Goal: Task Accomplishment & Management: Use online tool/utility

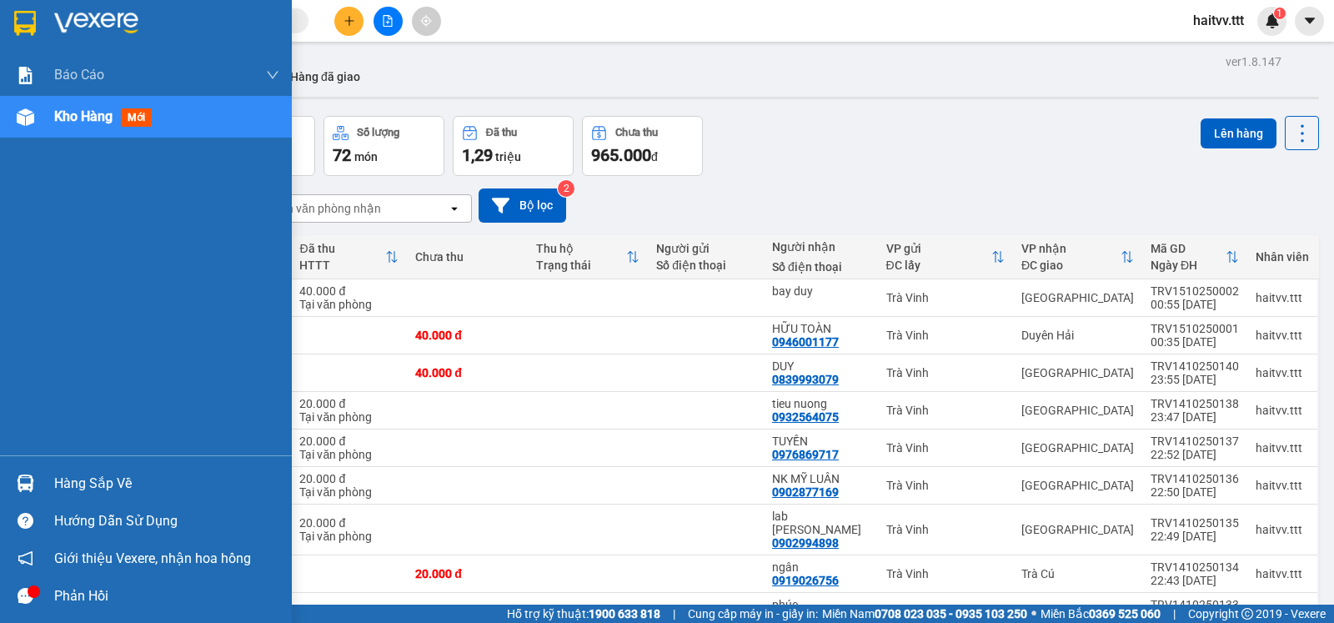
click at [57, 119] on span "Kho hàng" at bounding box center [83, 116] width 58 height 16
click at [148, 118] on span "mới" at bounding box center [136, 117] width 31 height 18
click at [98, 118] on span "Kho hàng" at bounding box center [83, 116] width 58 height 16
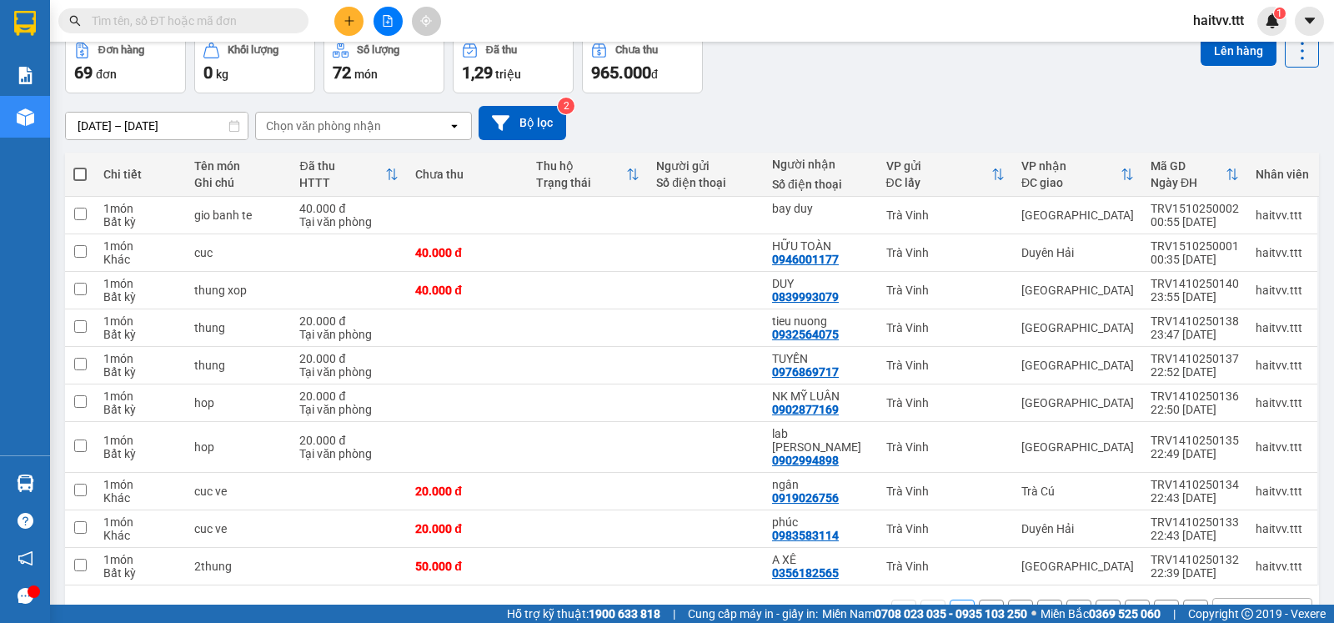
scroll to position [129, 0]
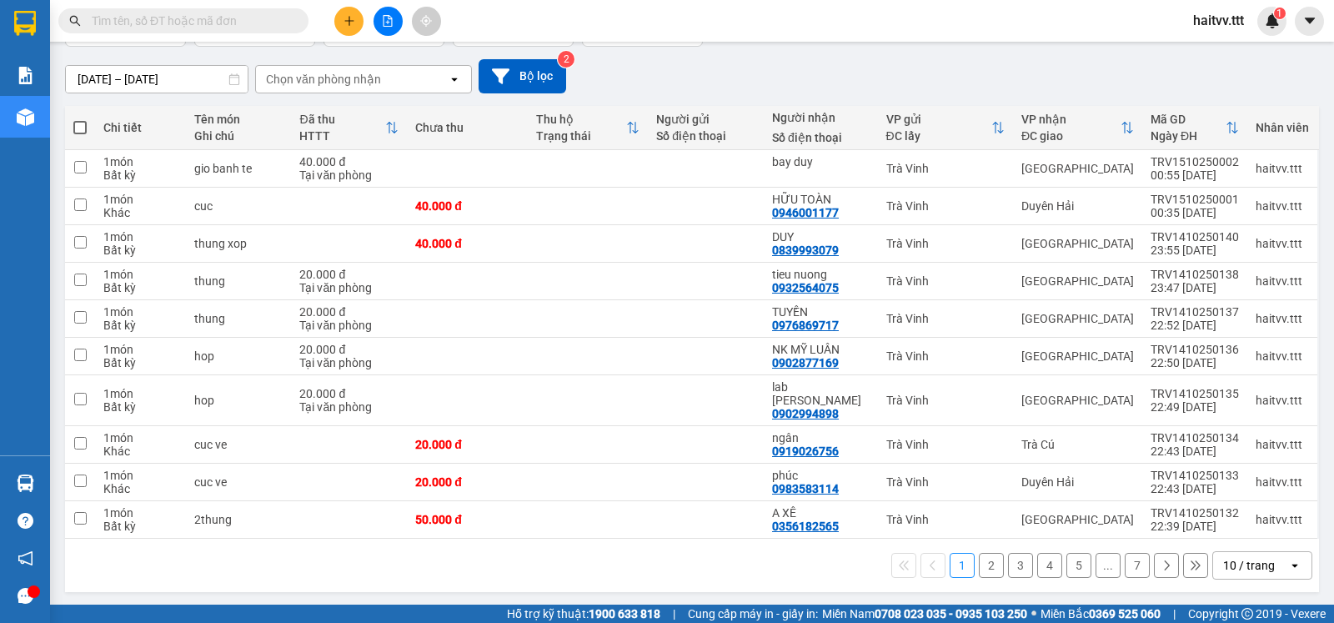
click at [78, 133] on span at bounding box center [79, 127] width 13 height 13
click at [80, 119] on input "checkbox" at bounding box center [80, 119] width 0 height 0
checkbox input "true"
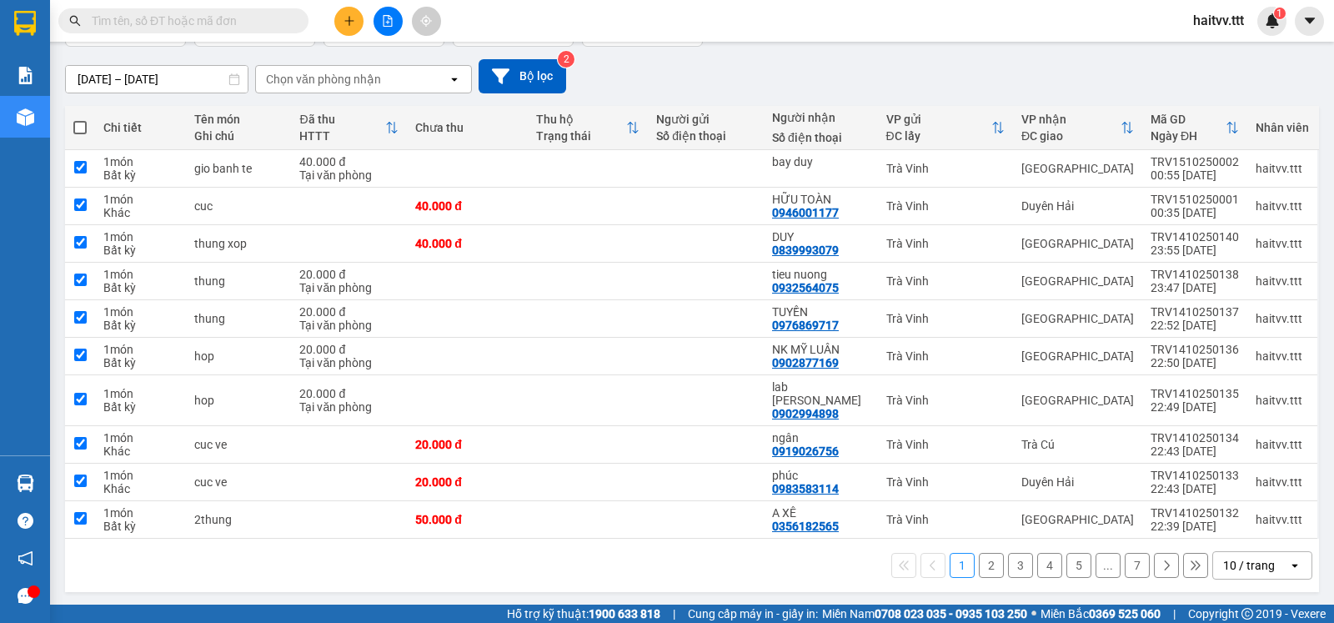
checkbox input "true"
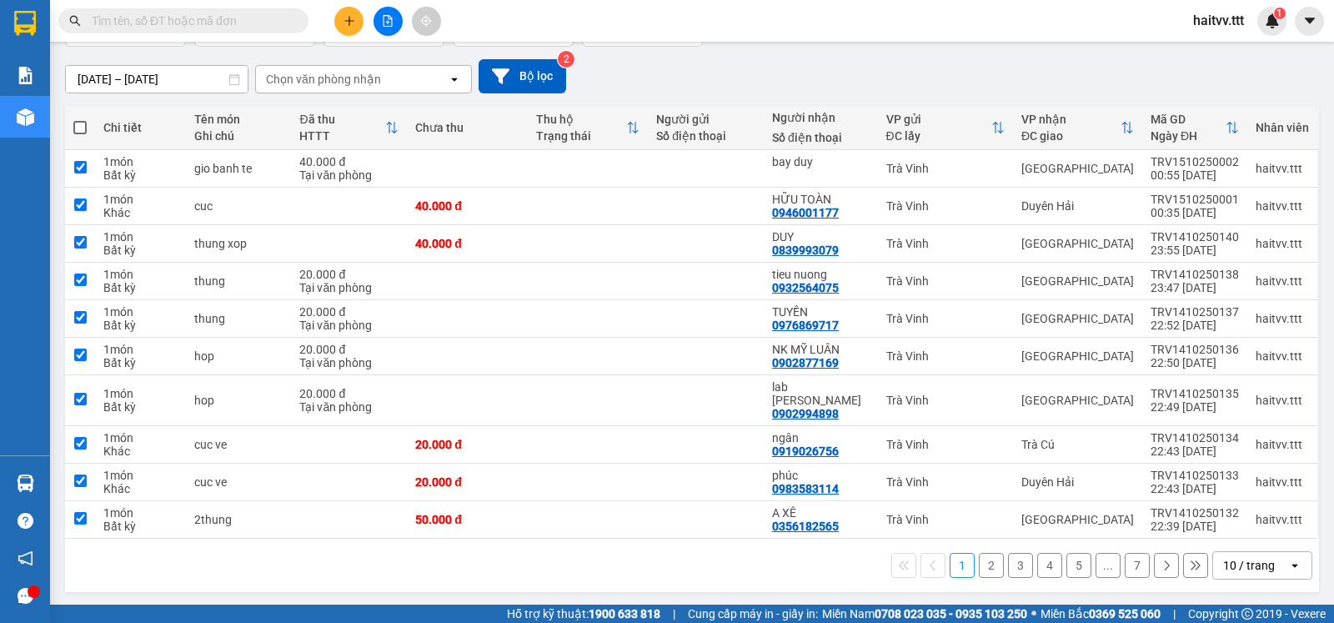
checkbox input "true"
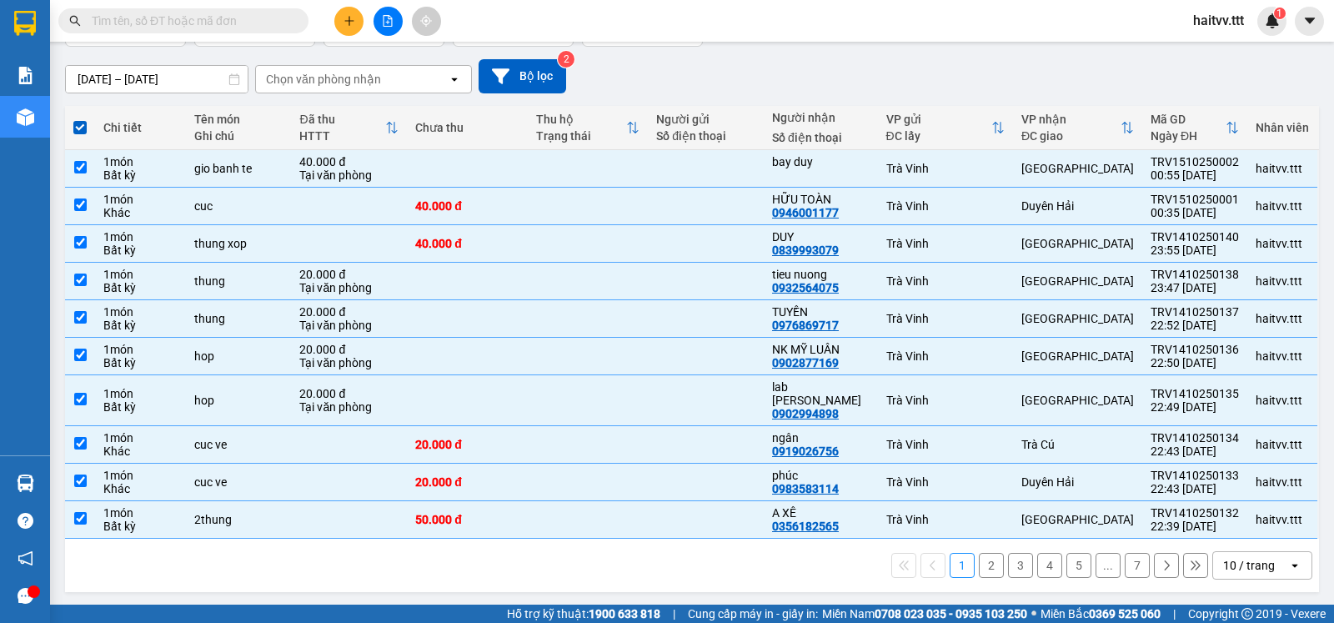
click at [1288, 561] on icon "open" at bounding box center [1294, 564] width 13 height 13
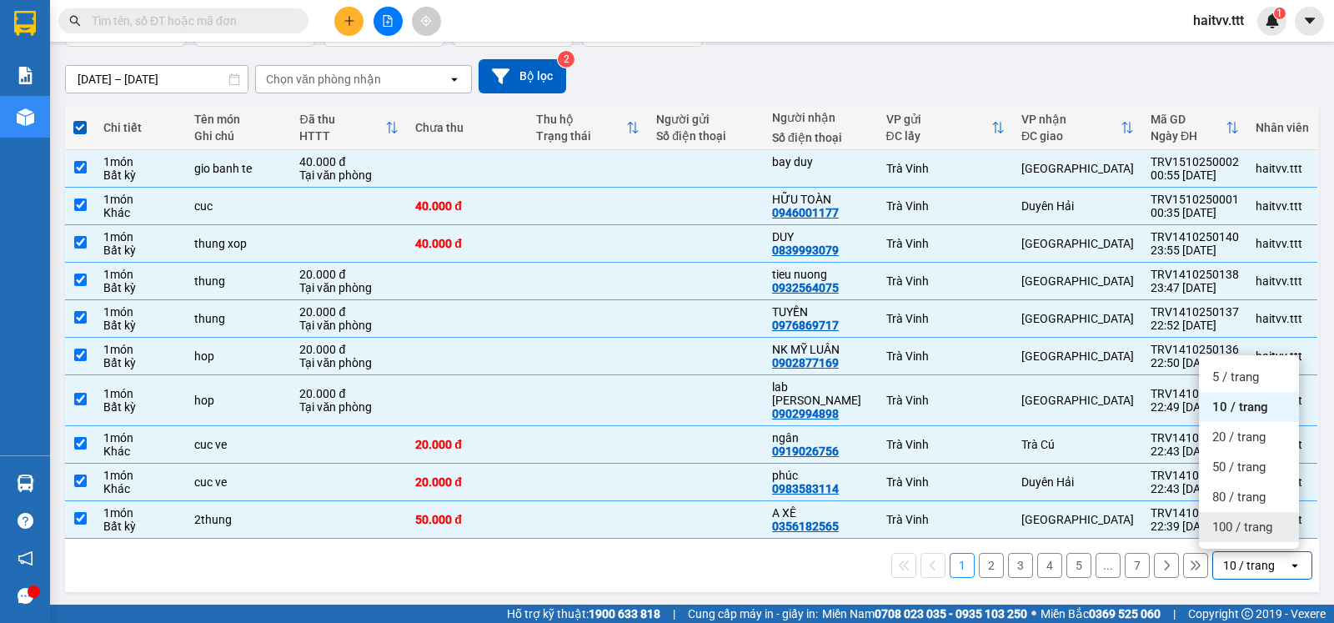
click at [1247, 525] on span "100 / trang" at bounding box center [1242, 526] width 60 height 17
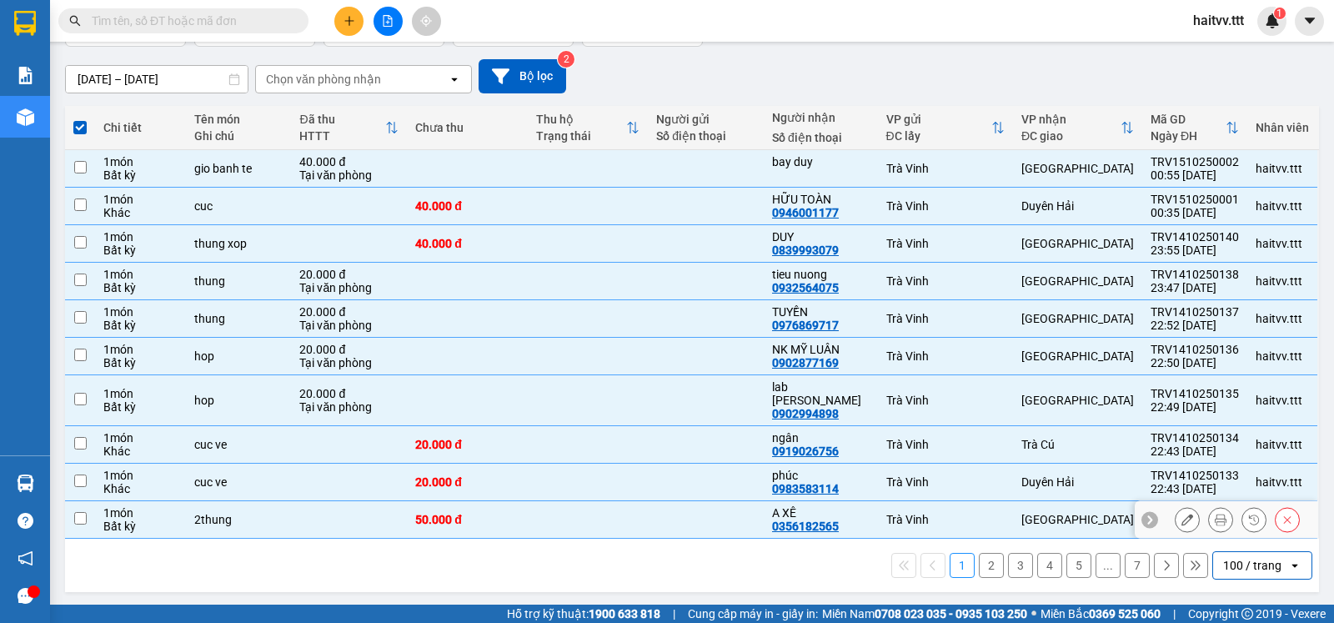
checkbox input "false"
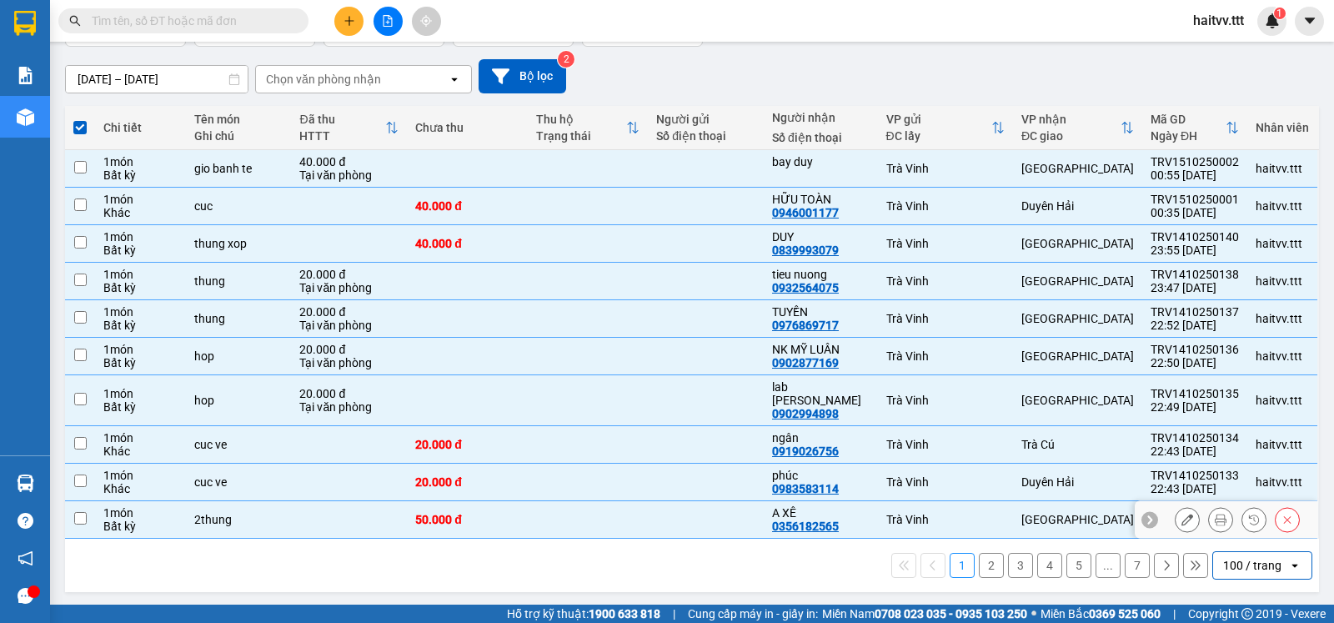
checkbox input "false"
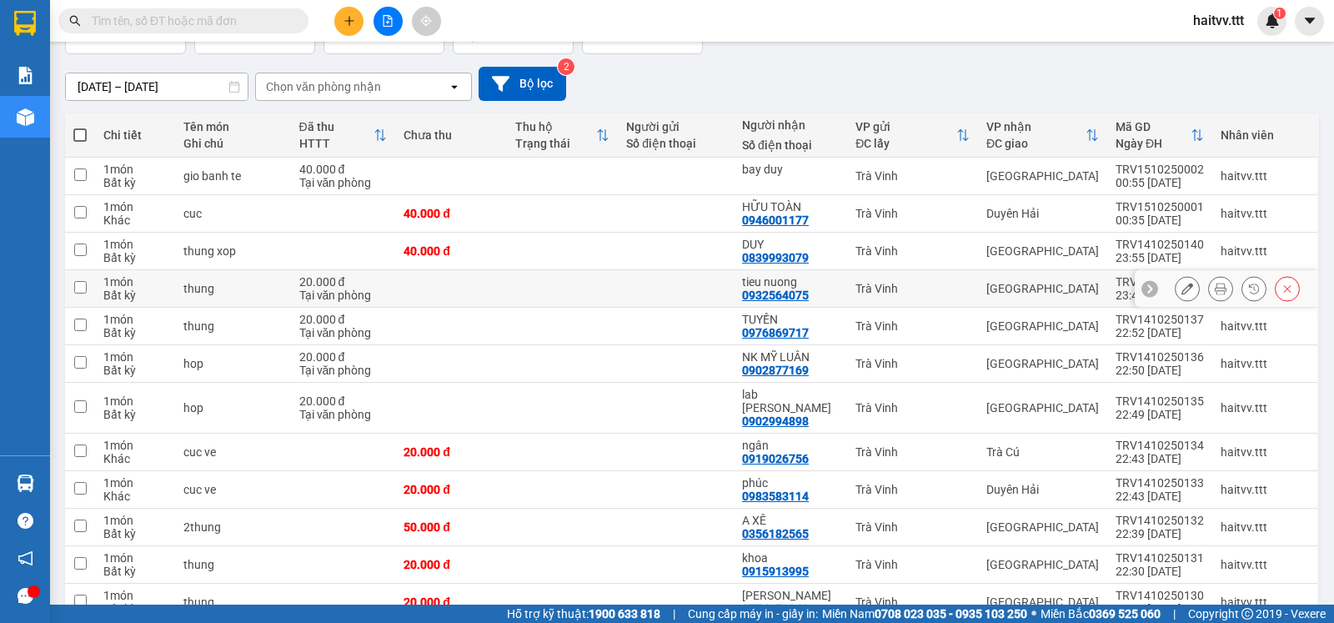
scroll to position [0, 0]
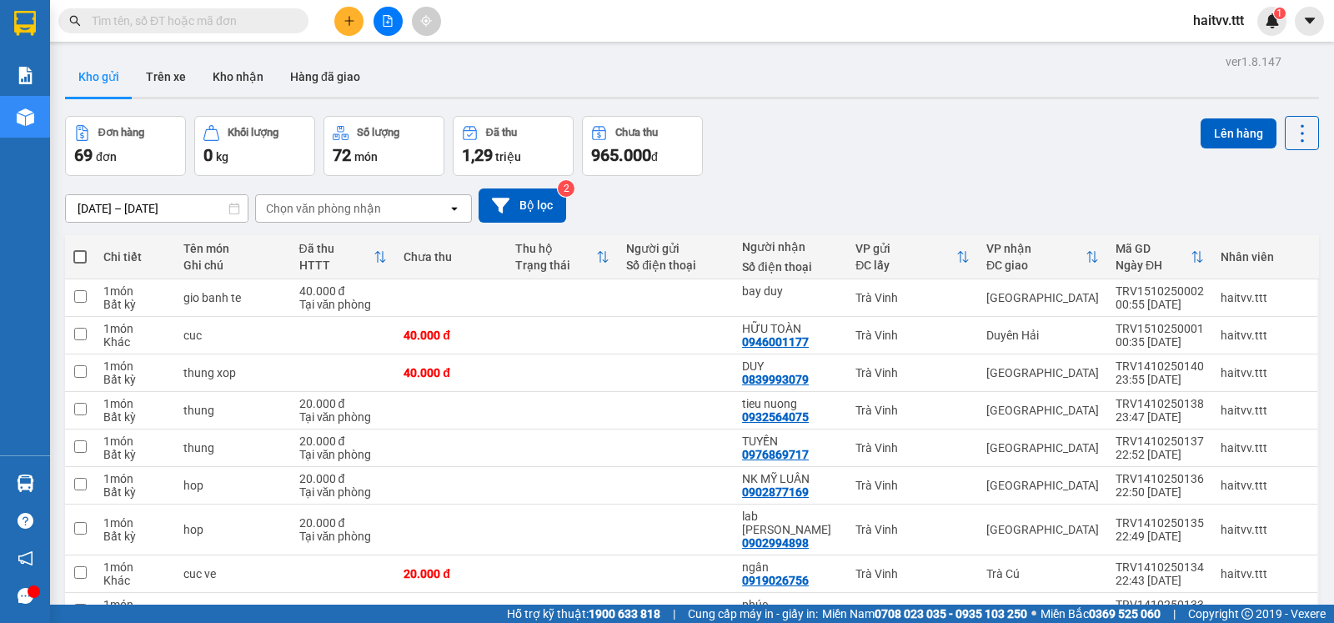
click at [70, 263] on th at bounding box center [80, 257] width 30 height 44
click at [84, 263] on span at bounding box center [79, 256] width 13 height 13
click at [80, 248] on input "checkbox" at bounding box center [80, 248] width 0 height 0
checkbox input "true"
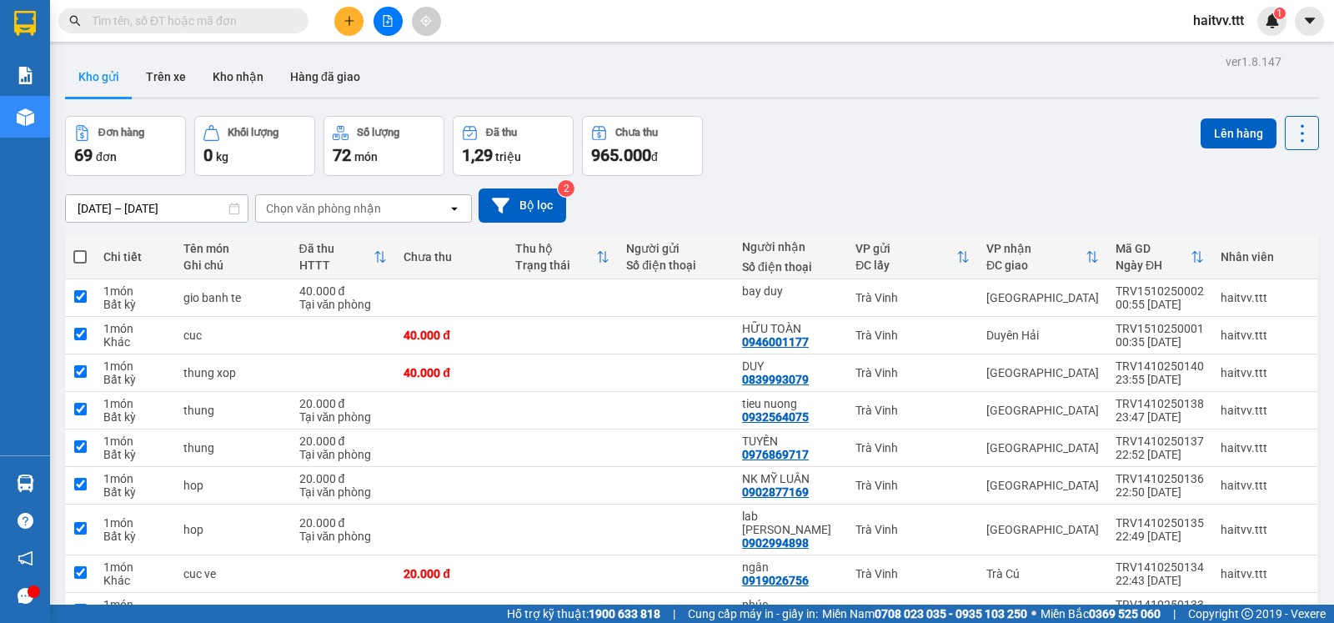
checkbox input "true"
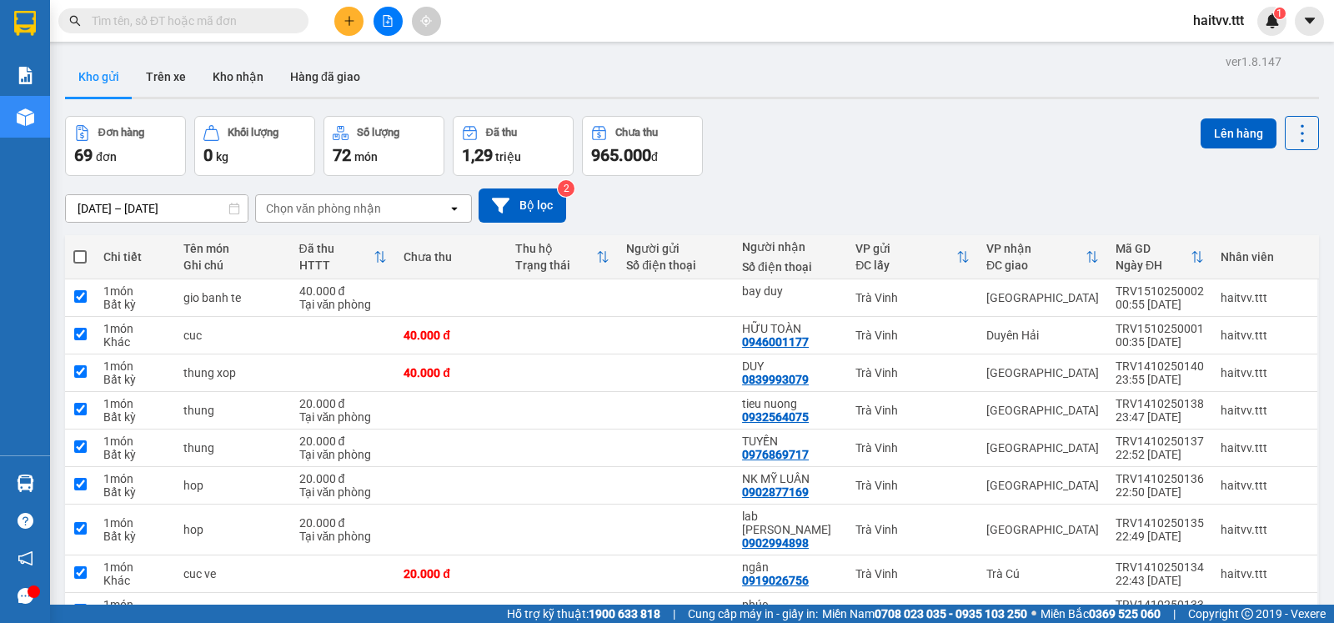
checkbox input "true"
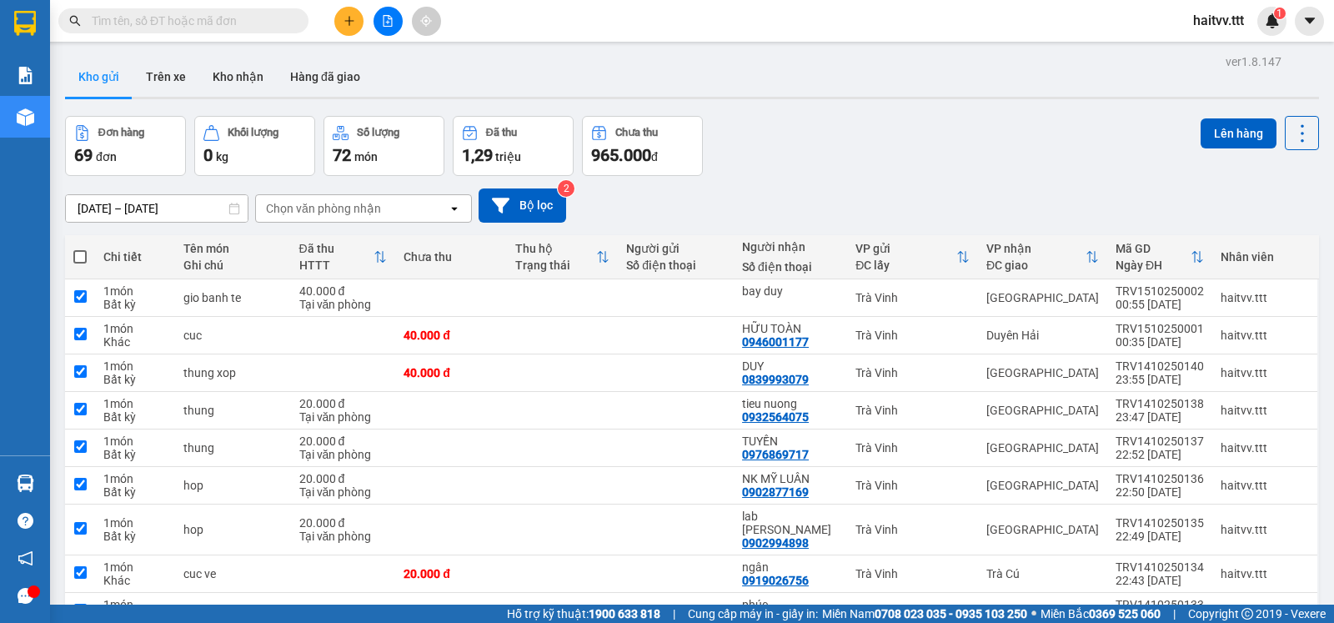
checkbox input "true"
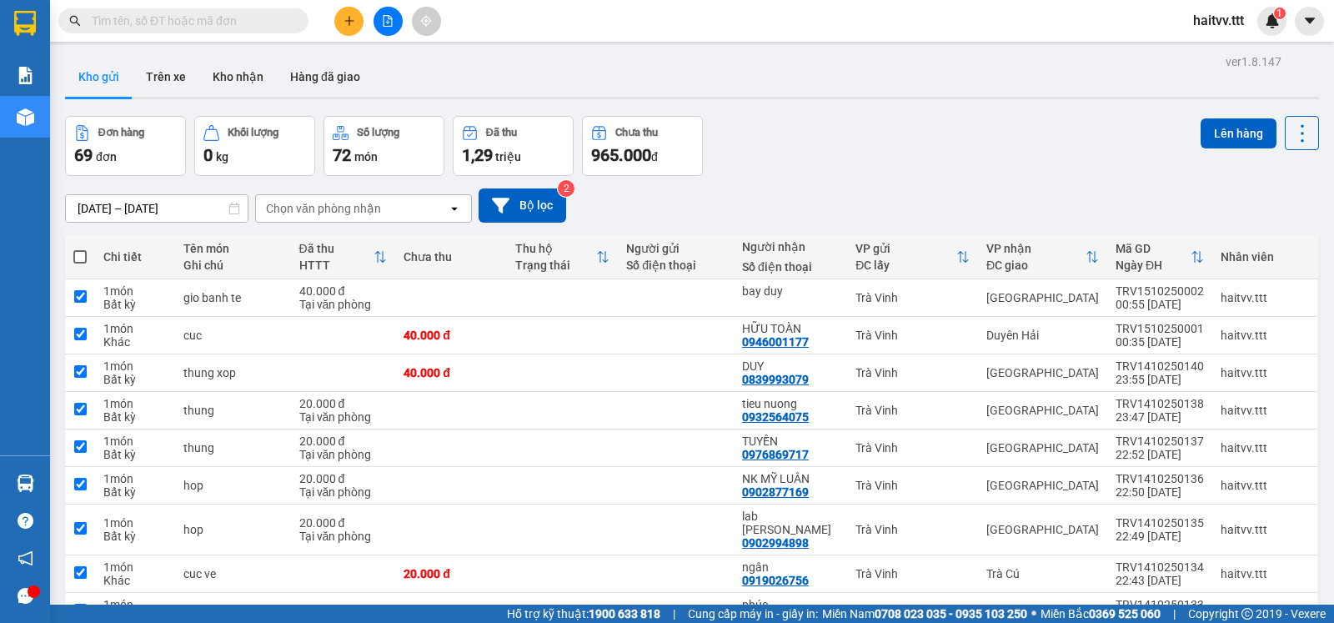
checkbox input "true"
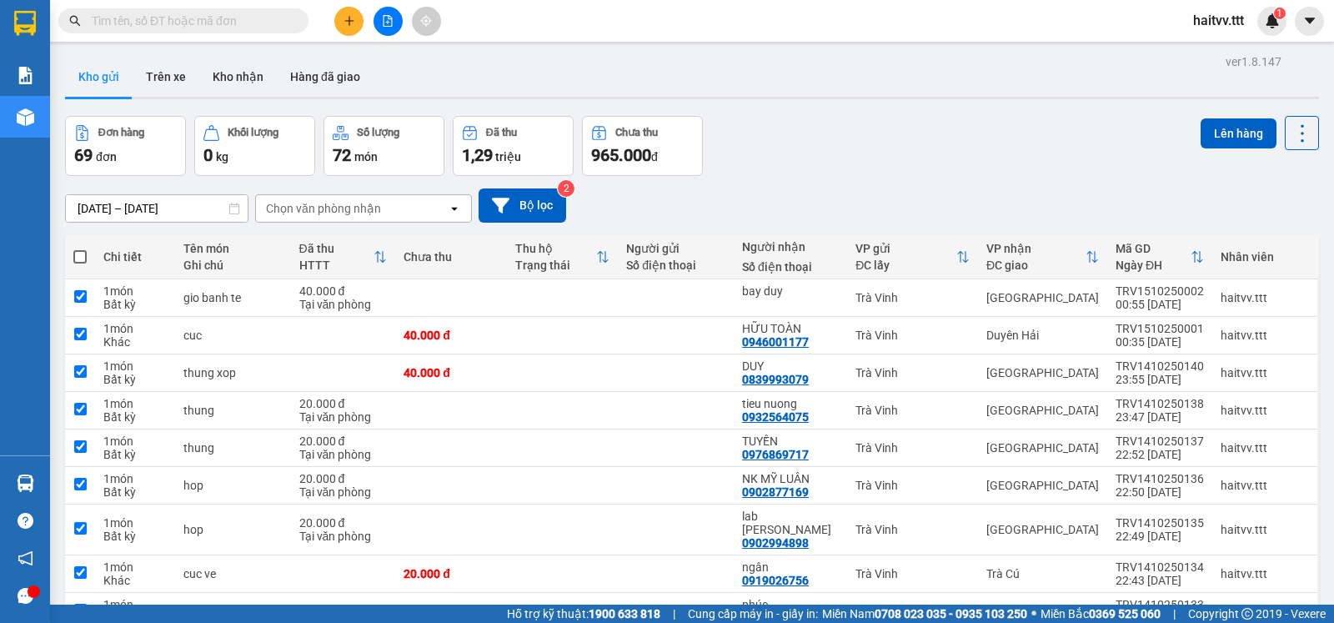
checkbox input "true"
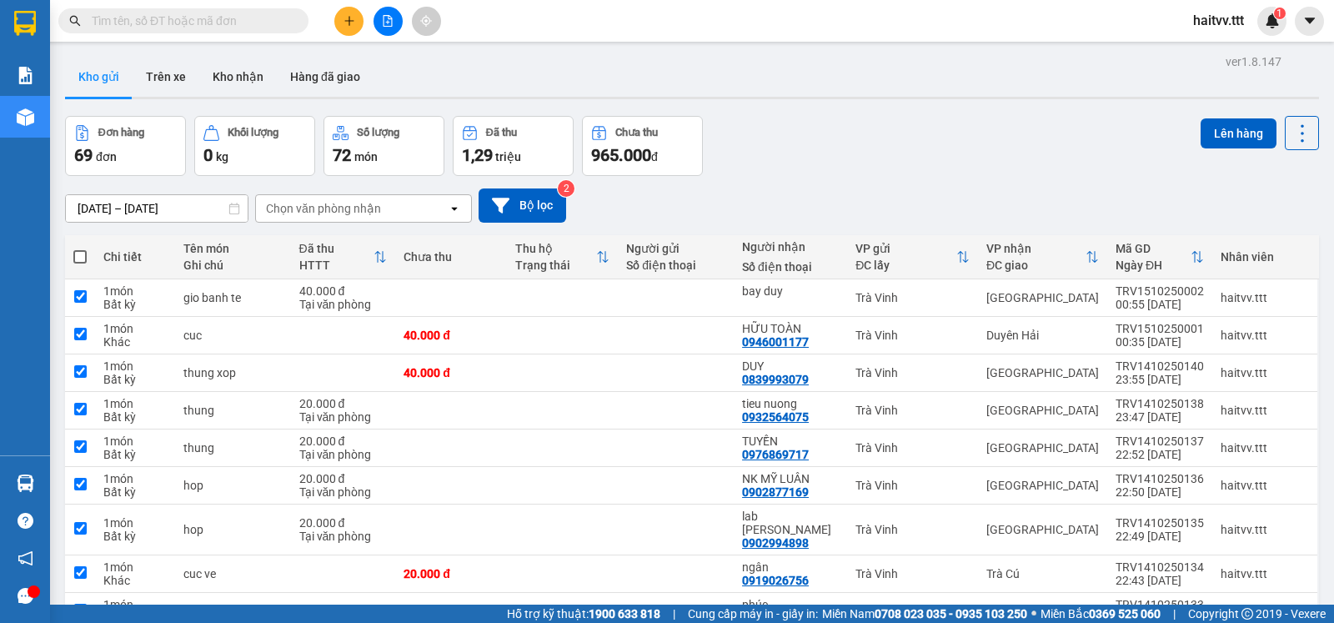
checkbox input "true"
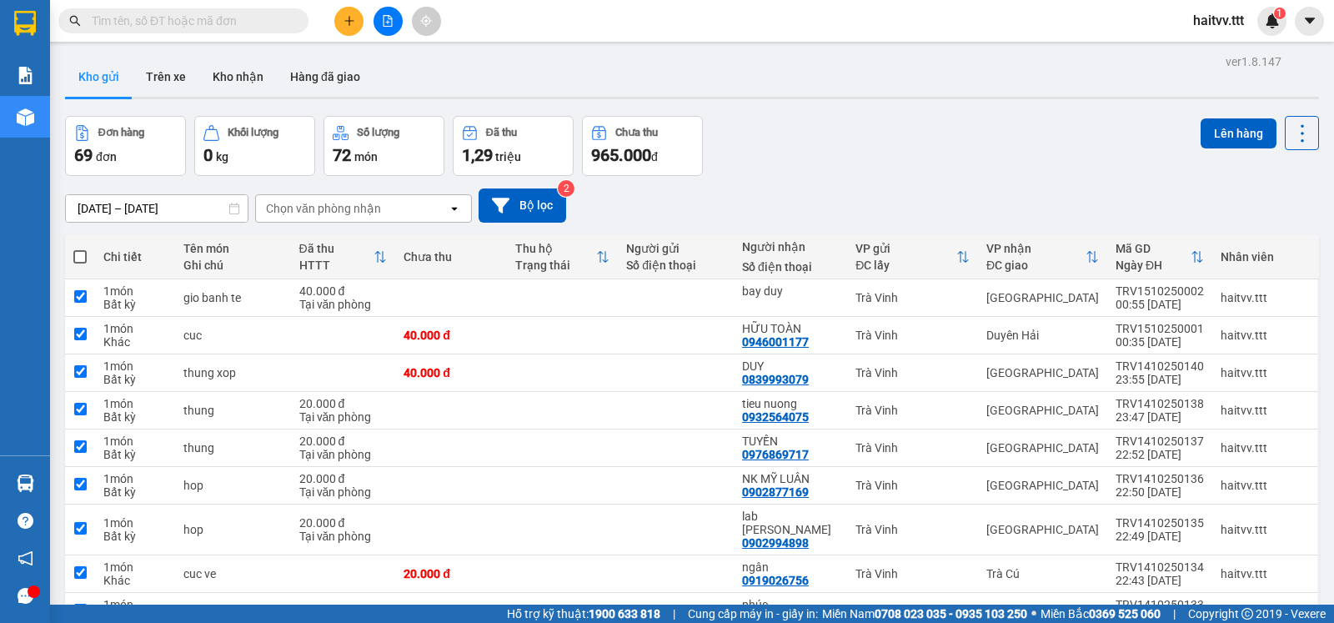
checkbox input "true"
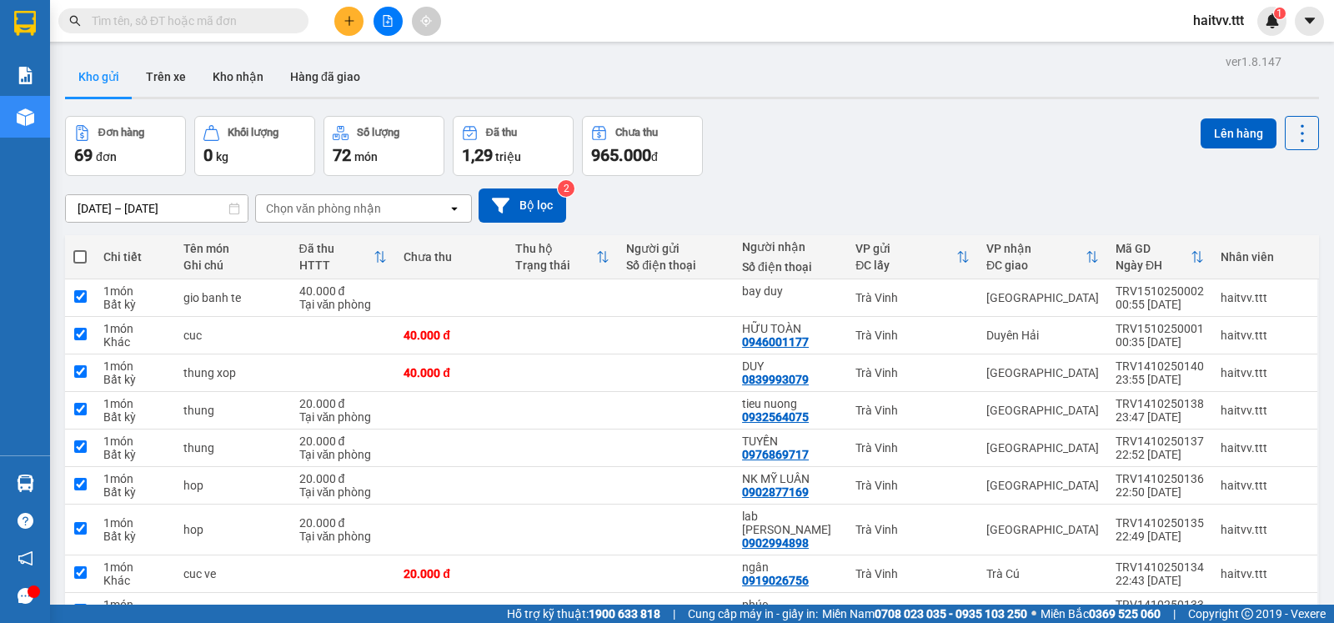
checkbox input "true"
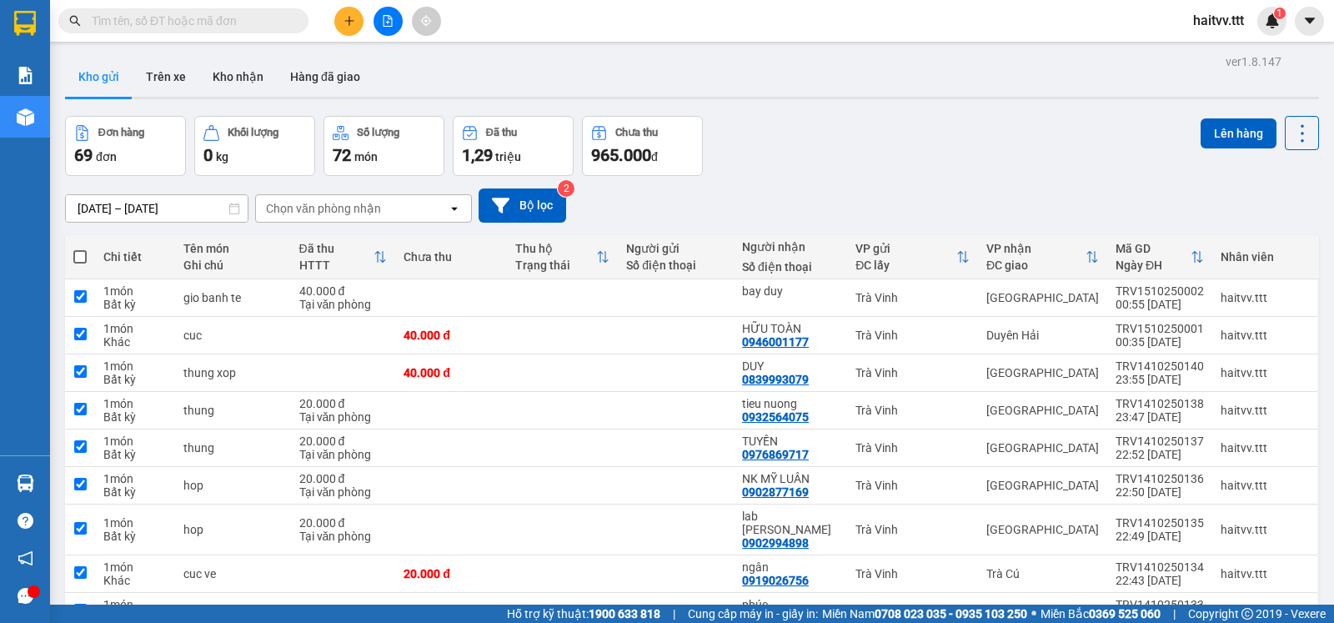
checkbox input "true"
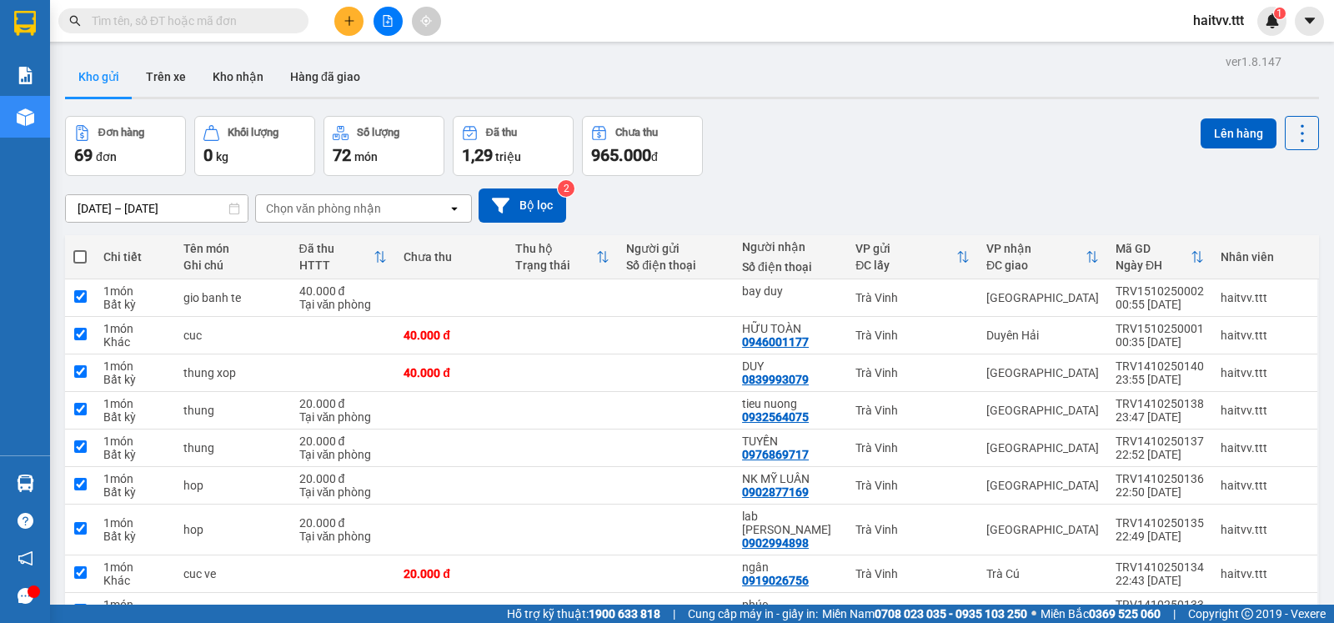
checkbox input "true"
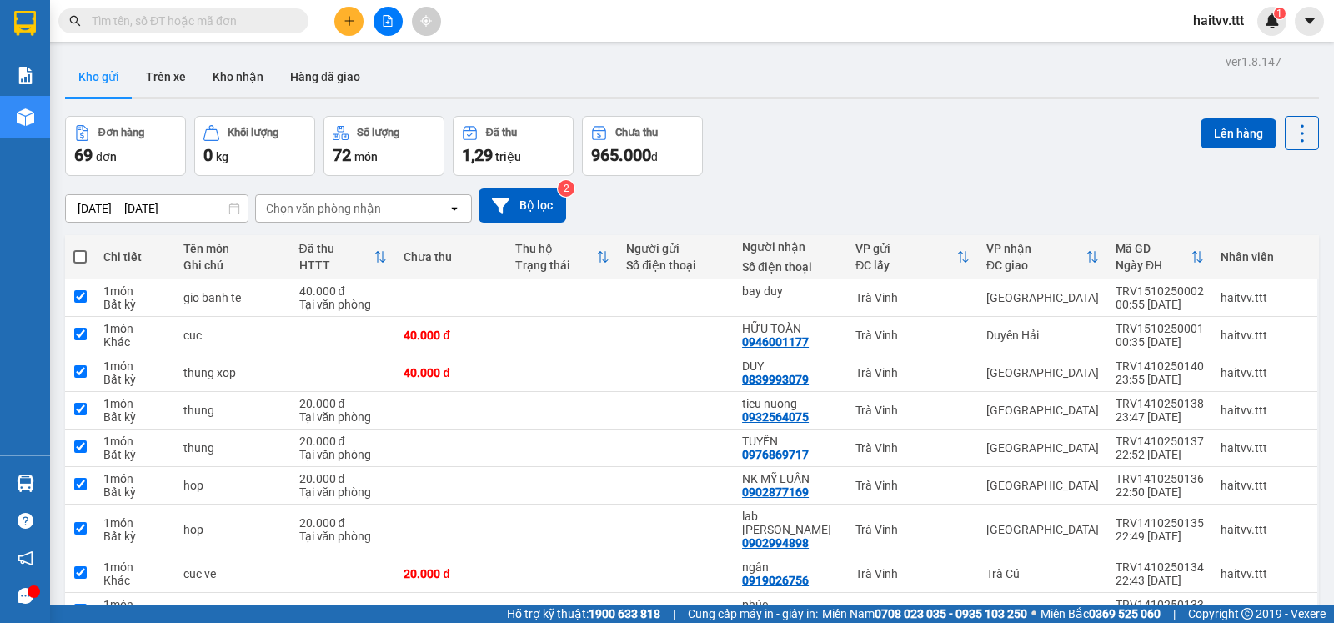
checkbox input "true"
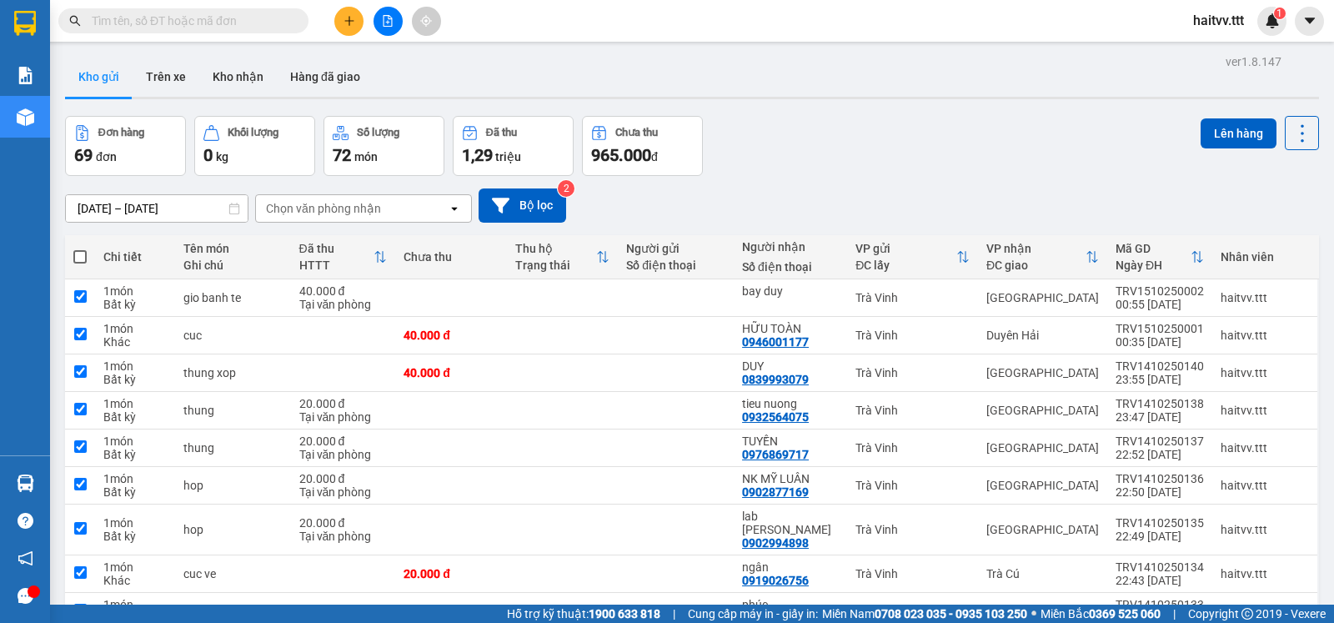
checkbox input "true"
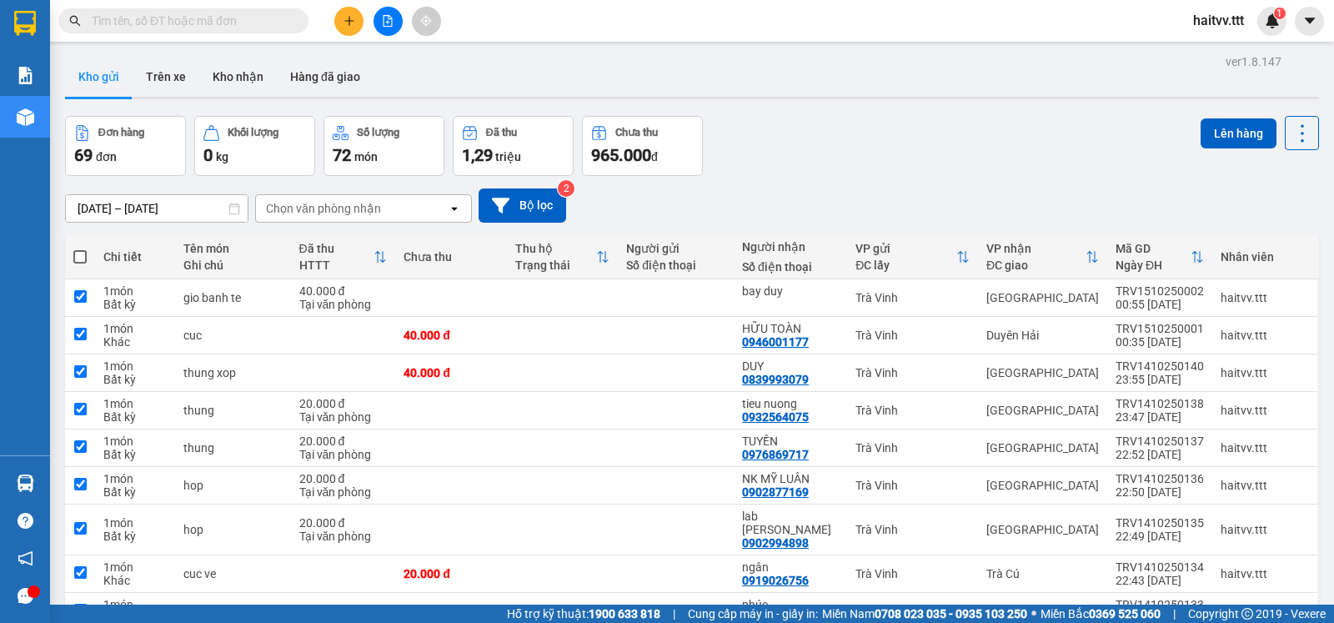
checkbox input "true"
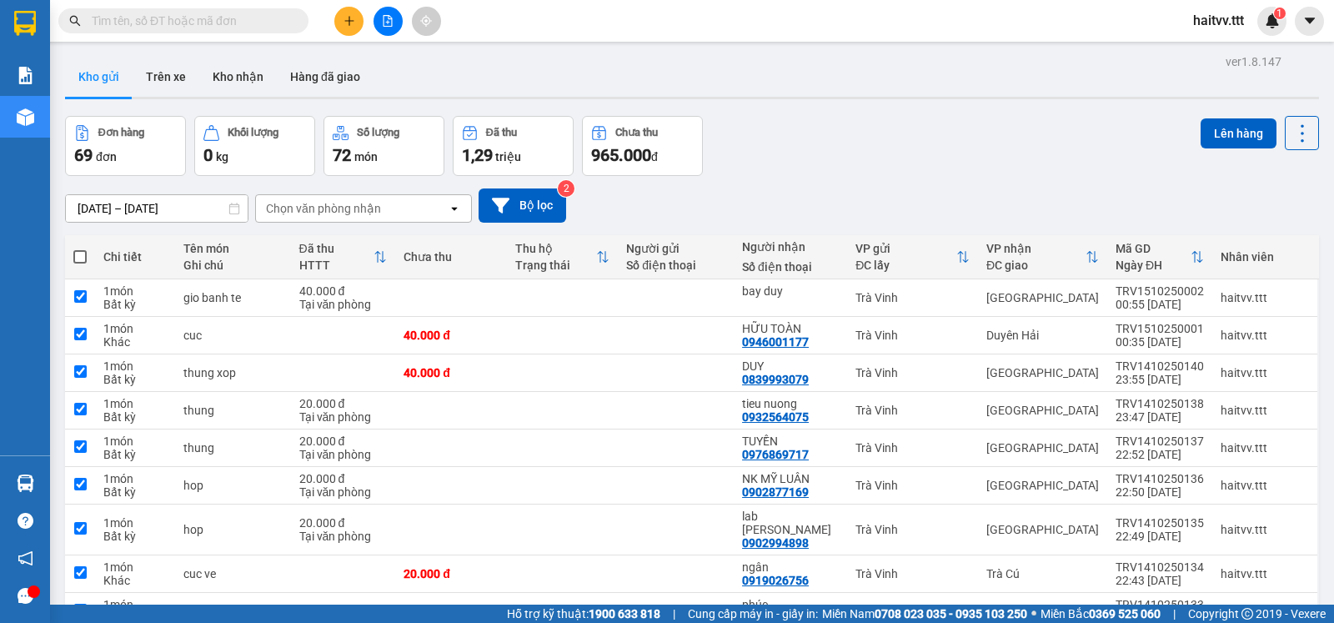
checkbox input "true"
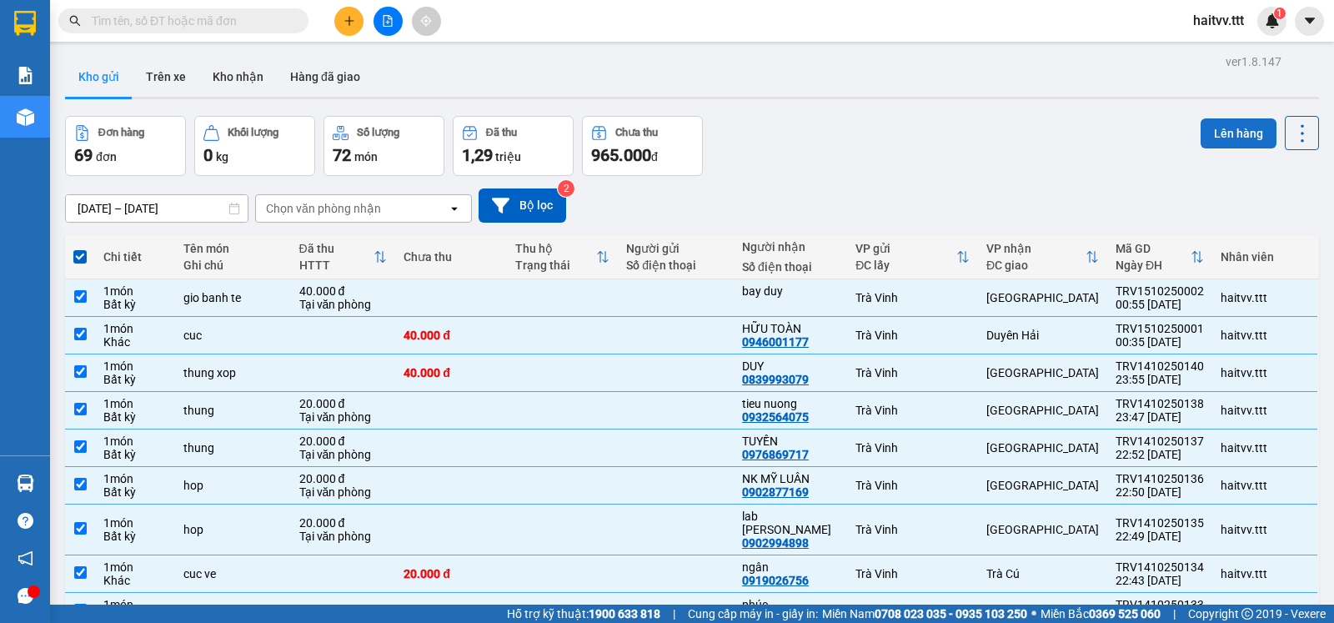
click at [1207, 138] on button "Lên hàng" at bounding box center [1238, 133] width 76 height 30
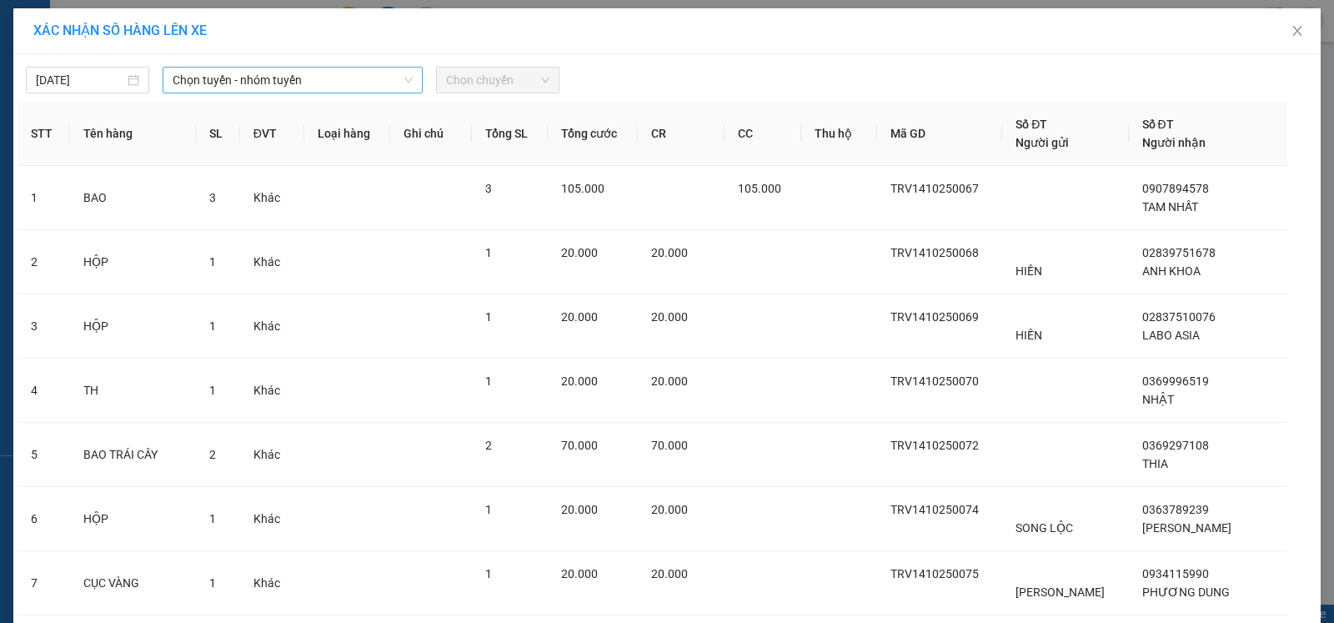
click at [403, 78] on icon "down" at bounding box center [408, 80] width 10 height 10
click at [405, 77] on icon "down" at bounding box center [408, 80] width 10 height 10
click at [404, 73] on span "Chọn tuyến - nhóm tuyến" at bounding box center [293, 80] width 240 height 25
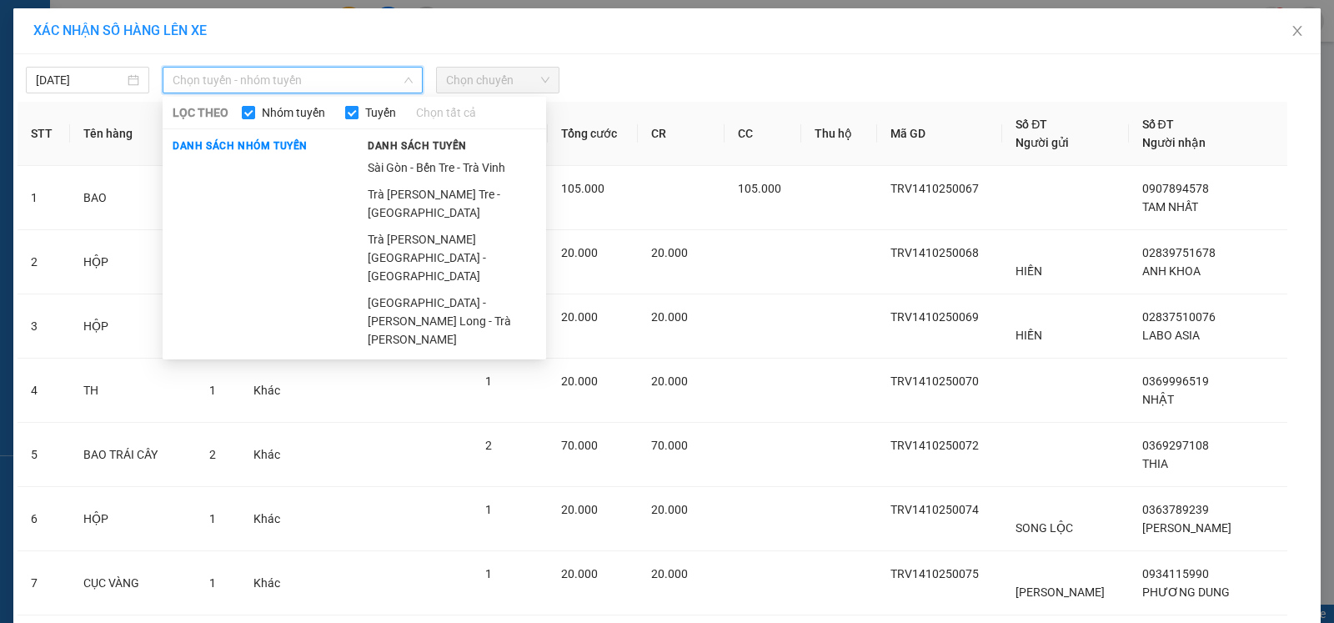
click at [375, 112] on span "Tuyến" at bounding box center [380, 112] width 44 height 18
click at [358, 112] on input "Tuyến" at bounding box center [351, 112] width 13 height 13
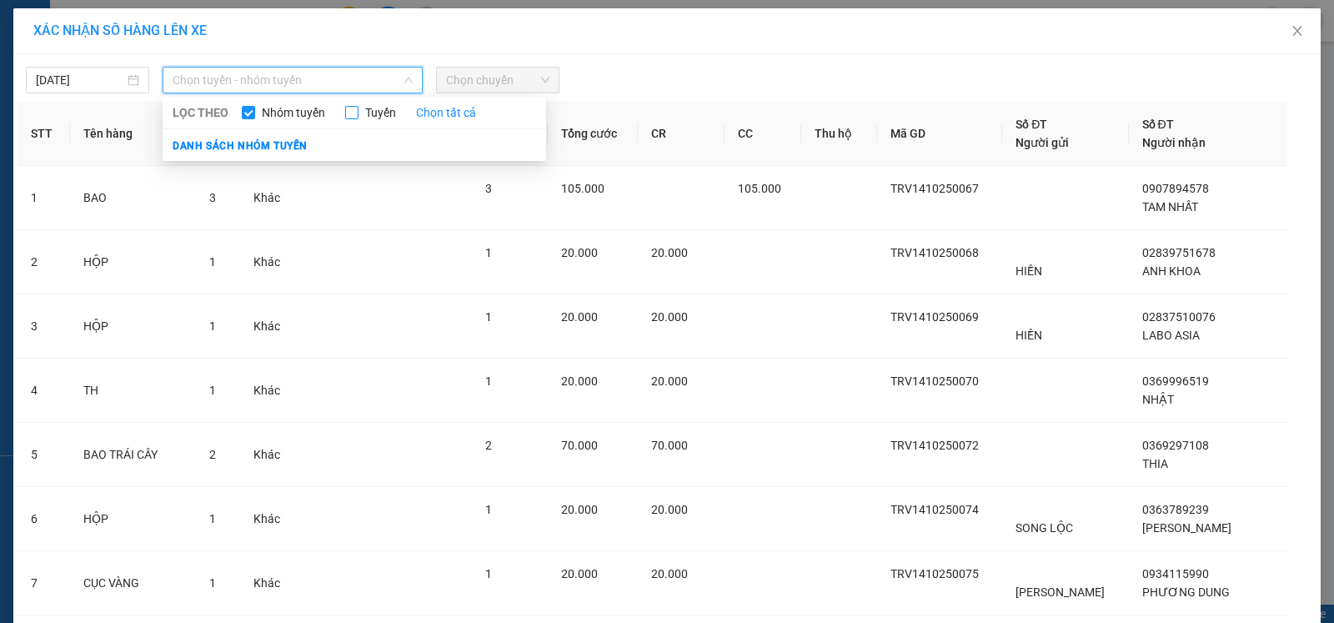
click at [347, 112] on input "Tuyến" at bounding box center [351, 112] width 13 height 13
checkbox input "true"
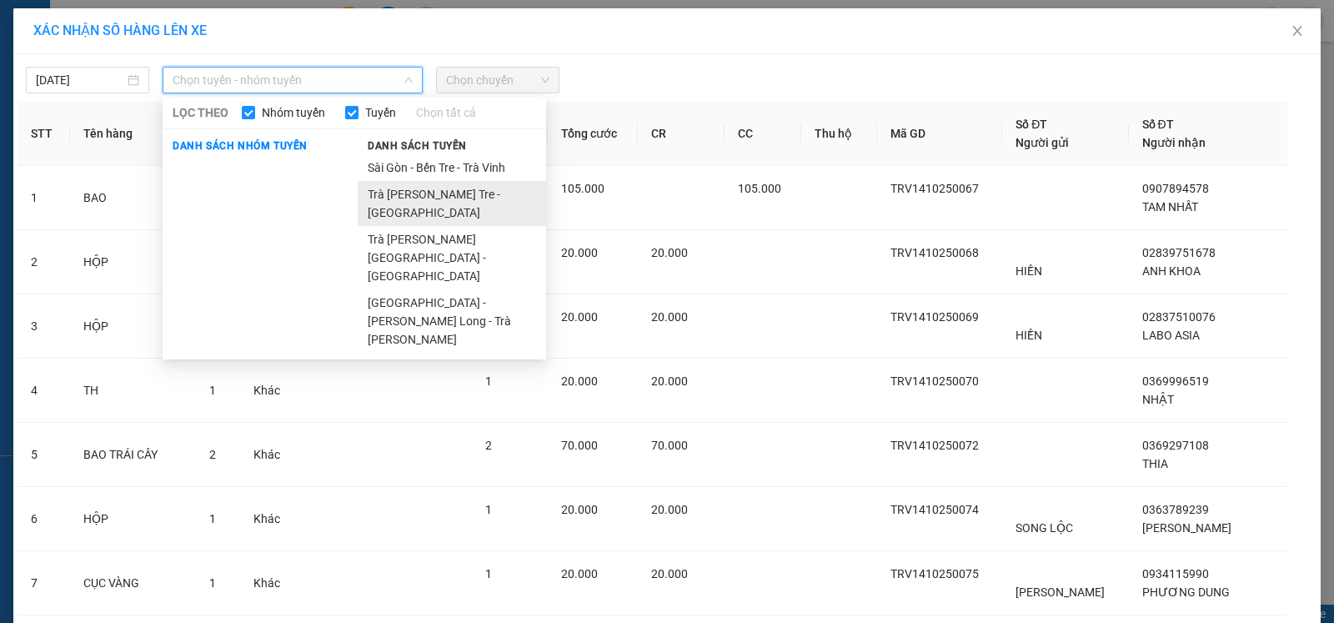
click at [443, 196] on li "Trà Vinh - Bến Tre - Sài Gòn" at bounding box center [452, 203] width 188 height 45
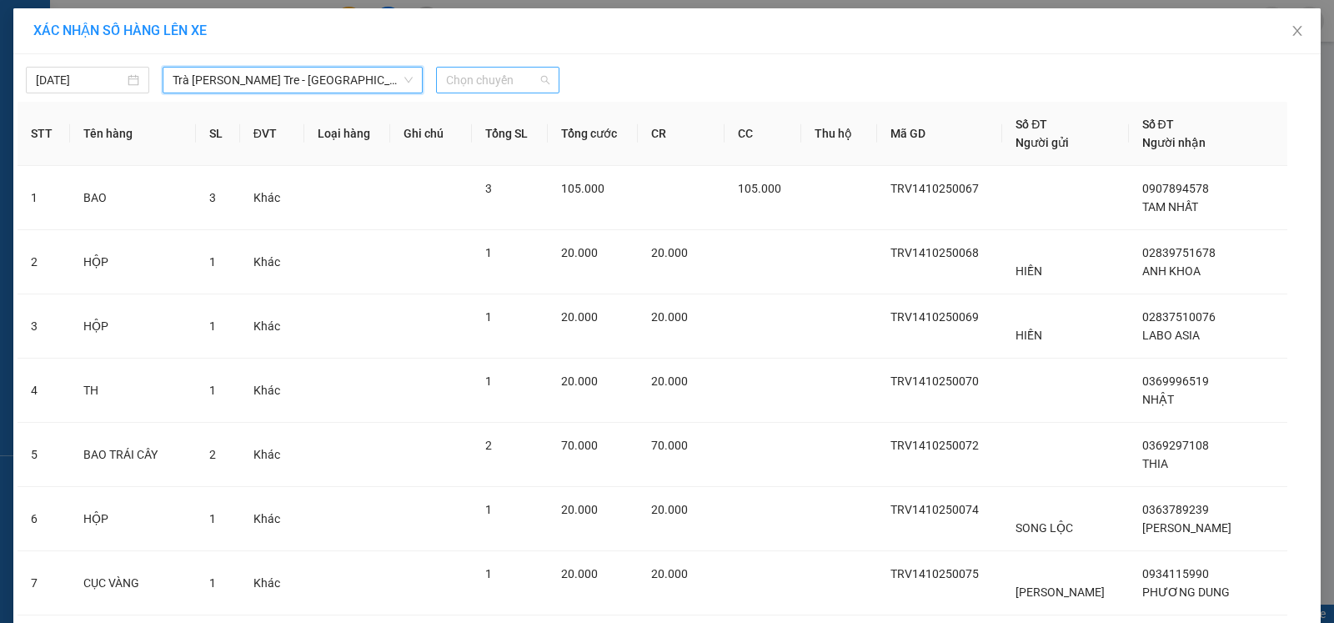
click at [540, 81] on span "Chọn chuyến" at bounding box center [497, 80] width 103 height 25
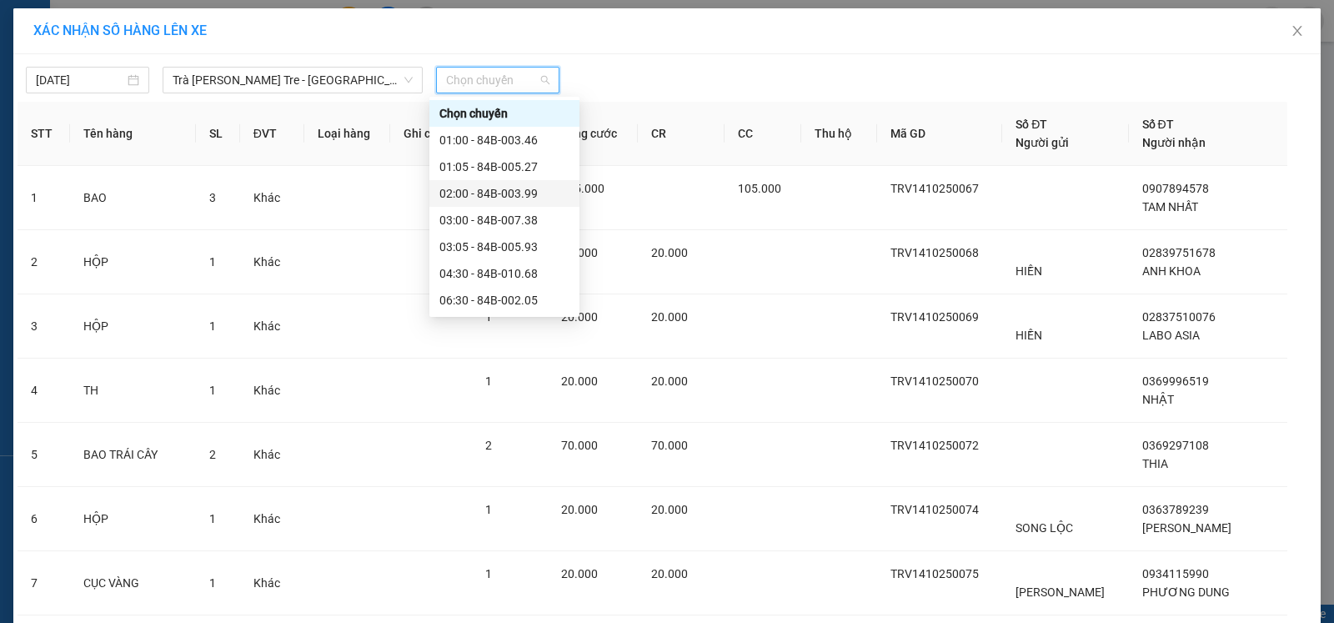
click at [522, 189] on div "02:00 - 84B-003.99" at bounding box center [504, 193] width 130 height 18
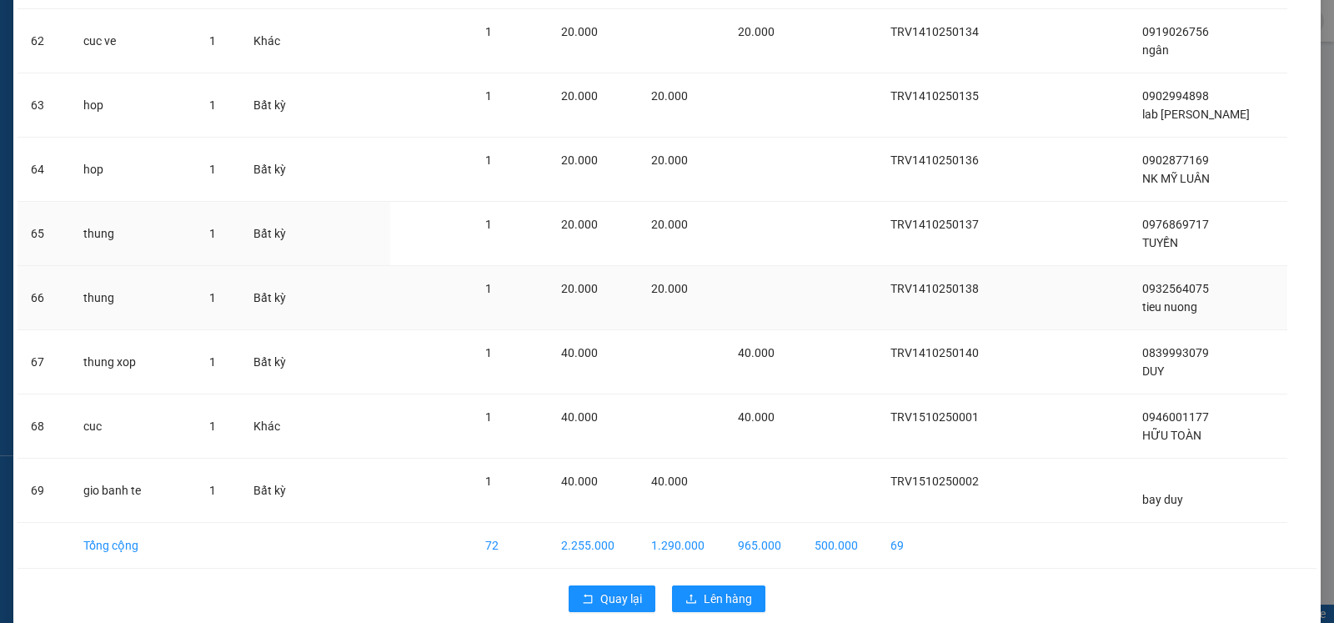
scroll to position [4103, 0]
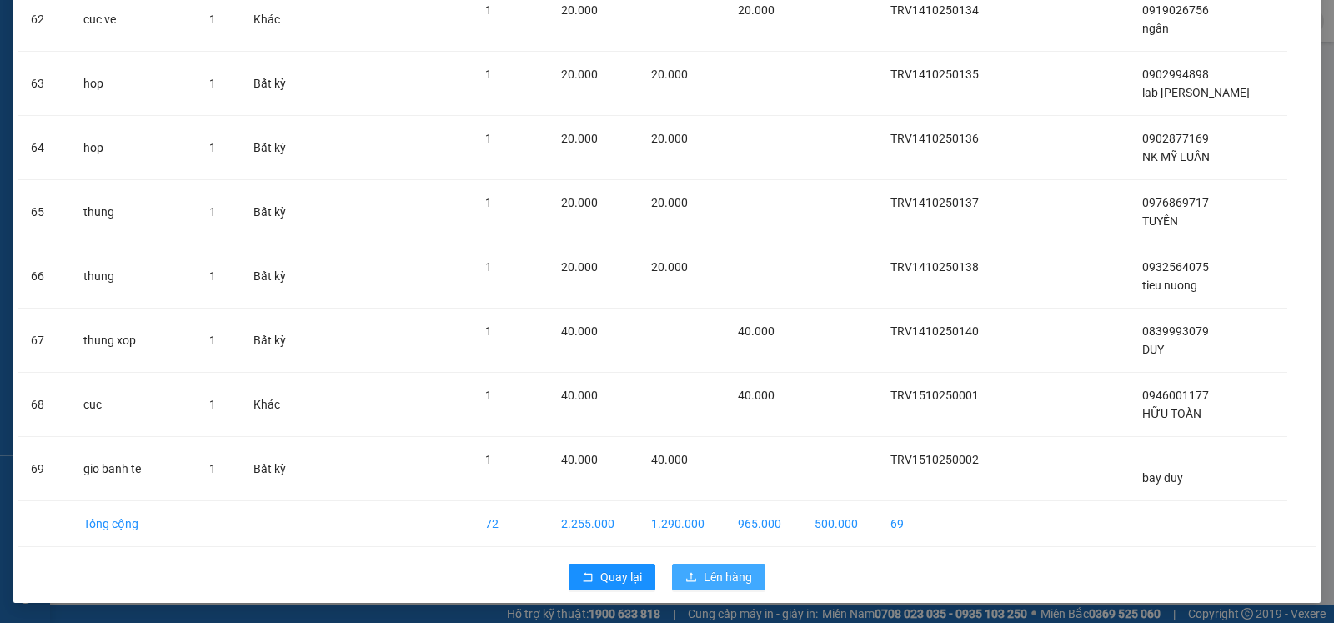
click at [729, 575] on span "Lên hàng" at bounding box center [727, 577] width 48 height 18
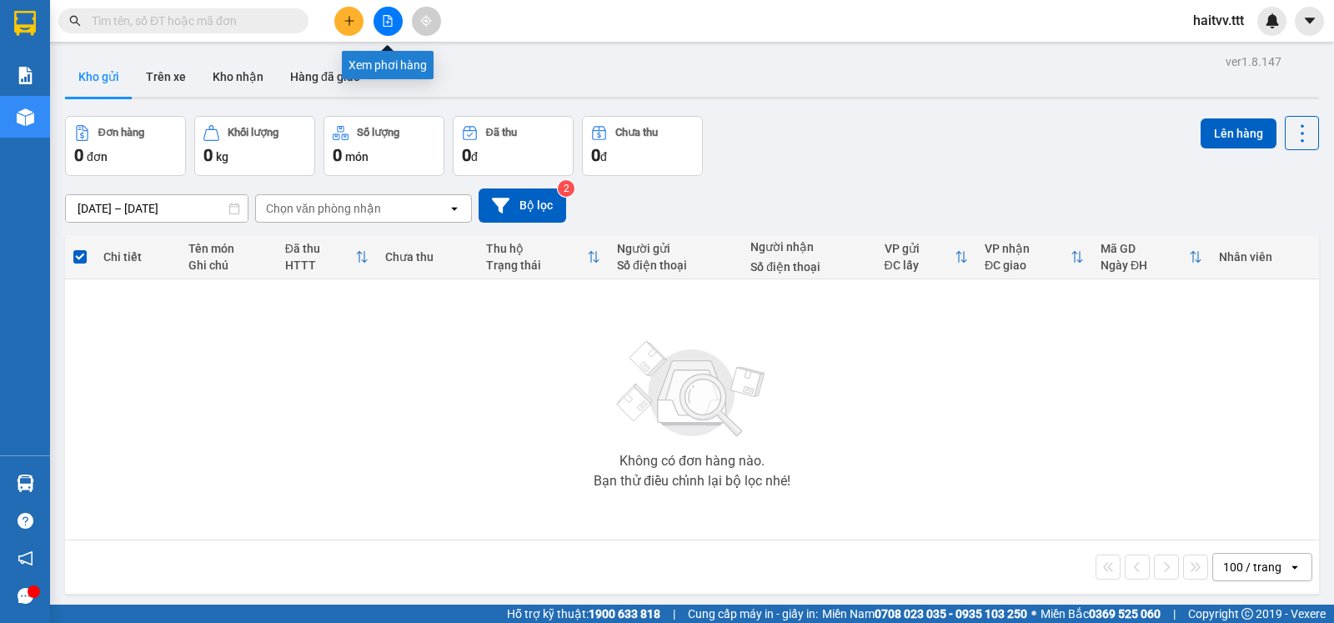
click at [380, 18] on button at bounding box center [387, 21] width 29 height 29
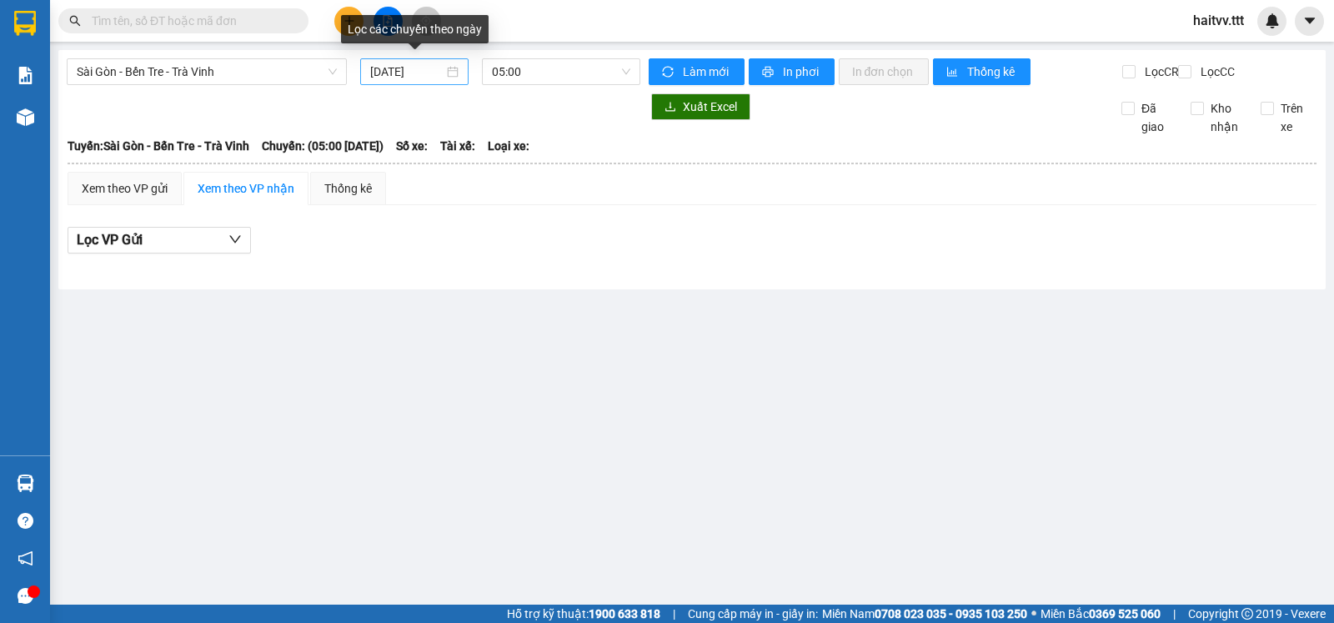
click at [434, 81] on div "15/10/2025" at bounding box center [414, 71] width 109 height 27
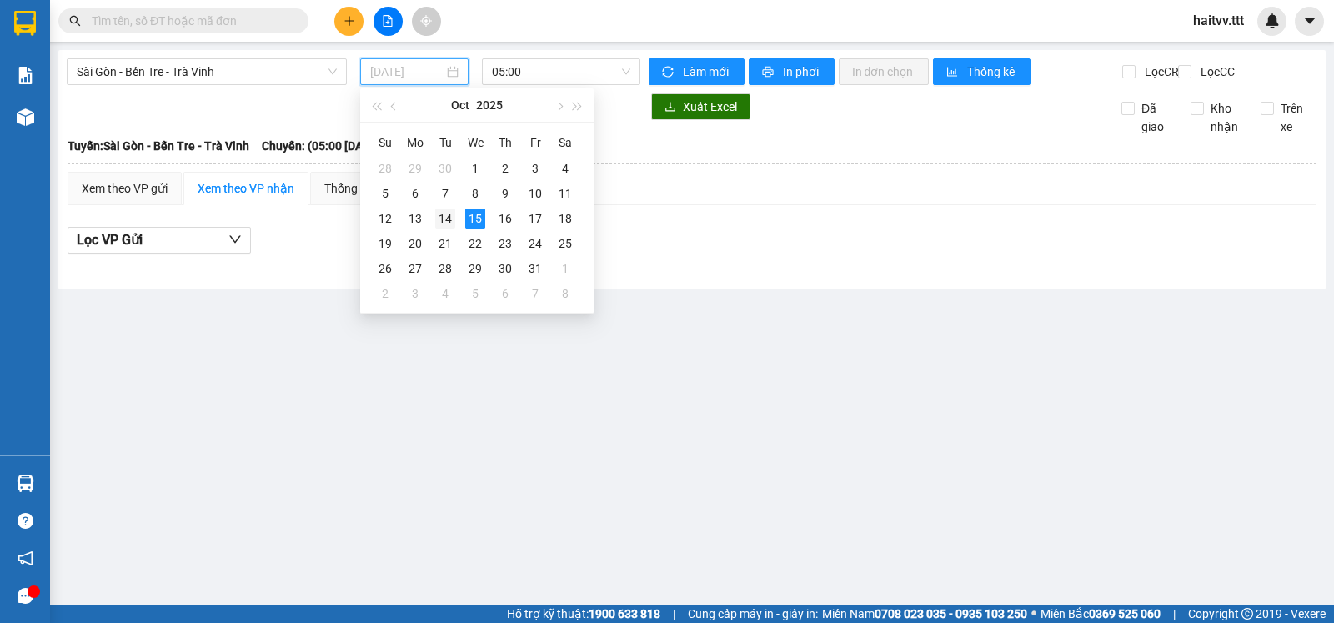
click at [442, 216] on div "14" at bounding box center [445, 218] width 20 height 20
type input "14/10/2025"
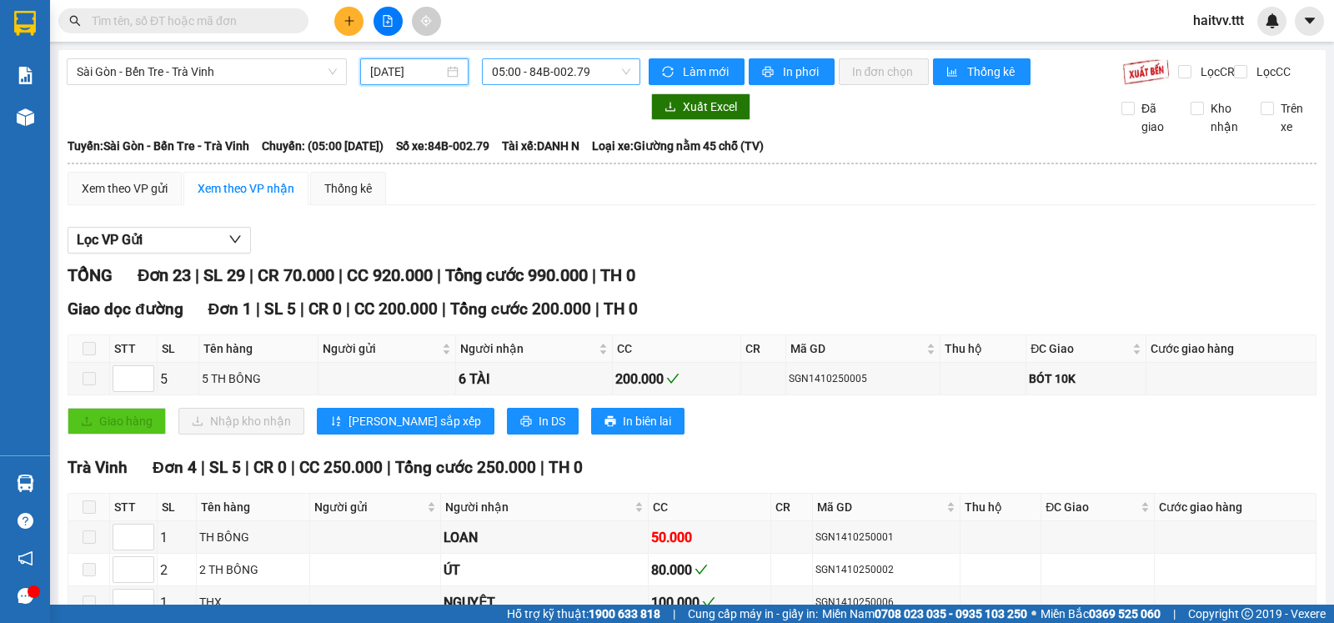
click at [618, 72] on span "05:00 - 84B-002.79" at bounding box center [561, 71] width 138 height 25
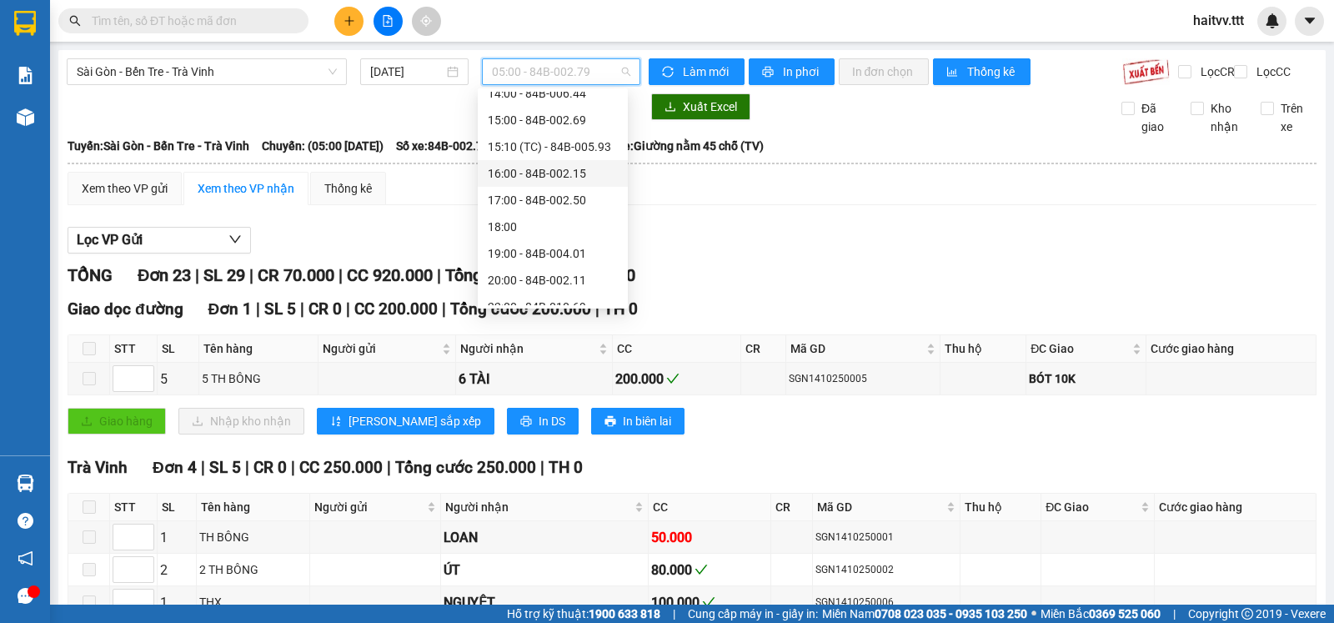
scroll to position [320, 0]
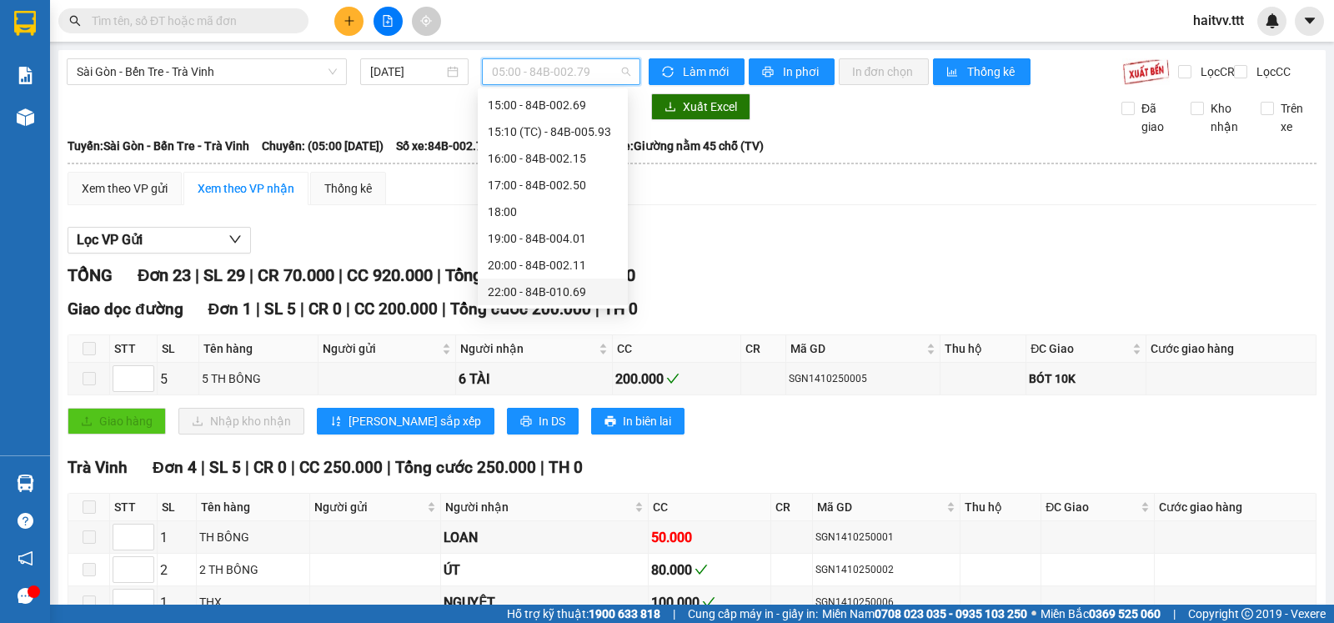
click at [560, 289] on div "22:00 - 84B-010.69" at bounding box center [553, 292] width 130 height 18
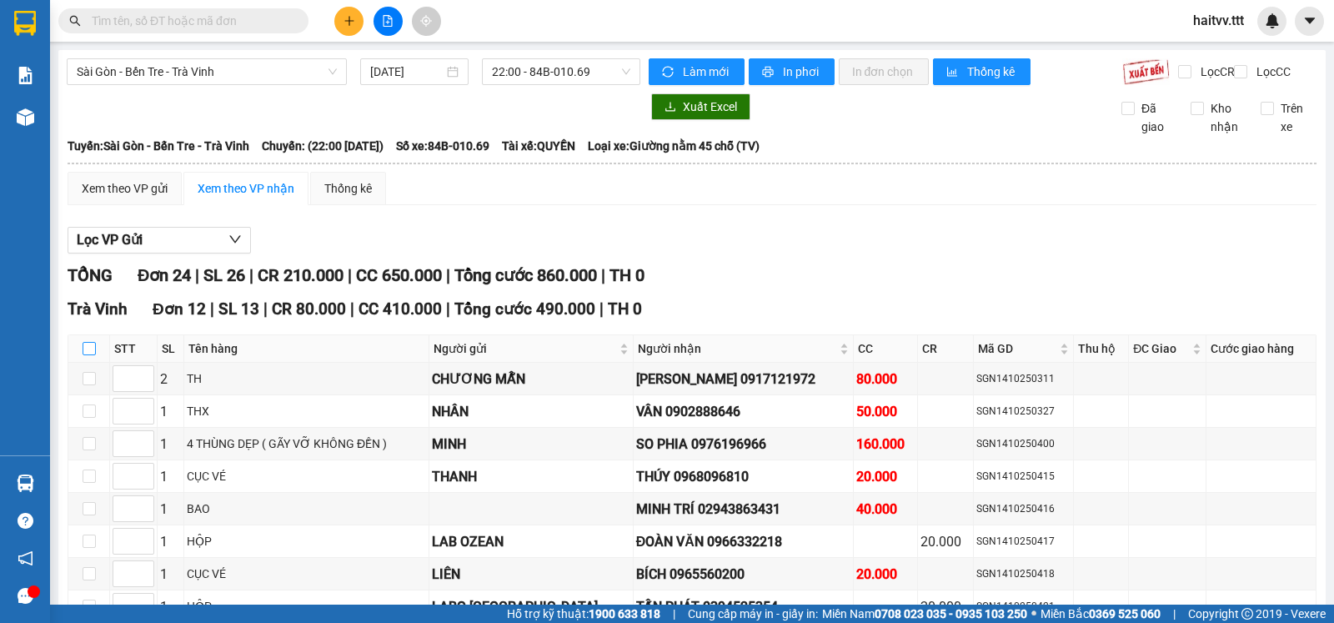
click at [88, 355] on input "checkbox" at bounding box center [89, 348] width 13 height 13
checkbox input "true"
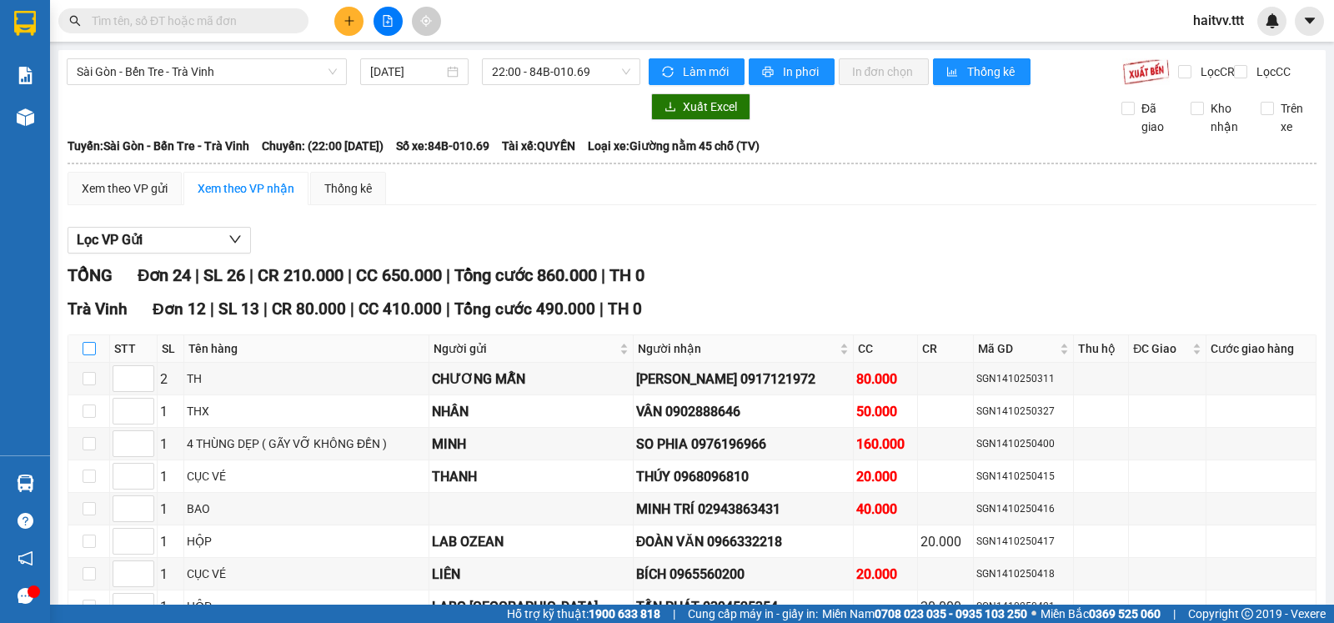
checkbox input "true"
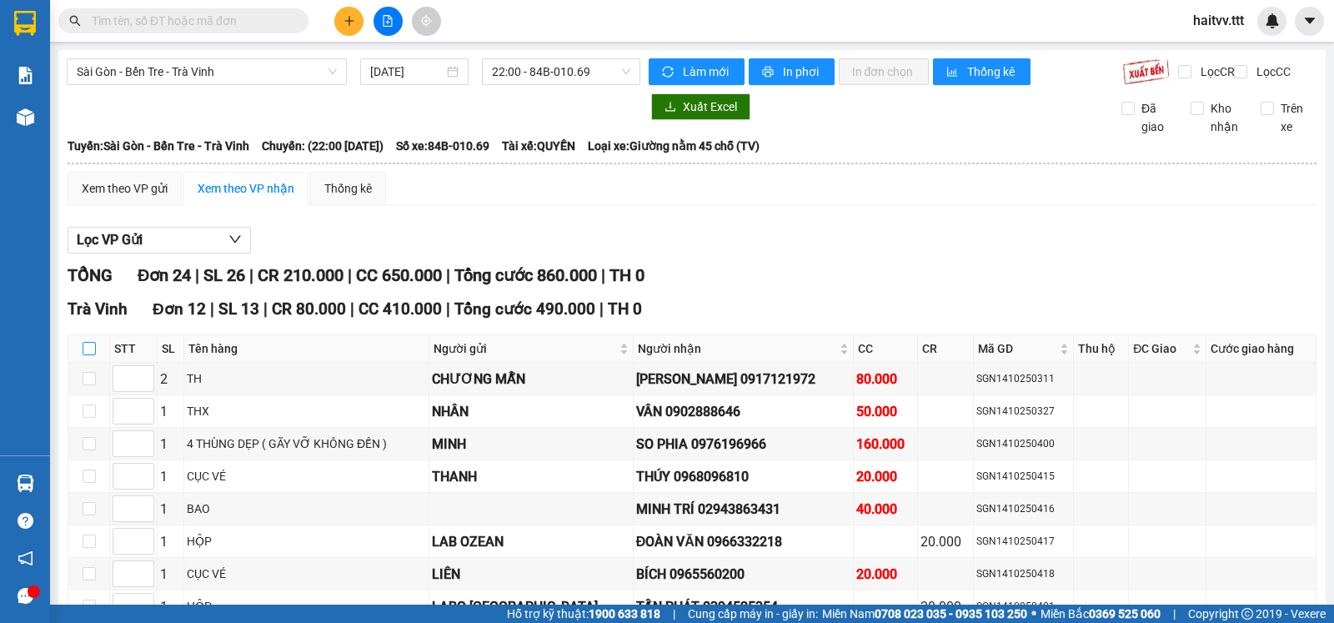
checkbox input "true"
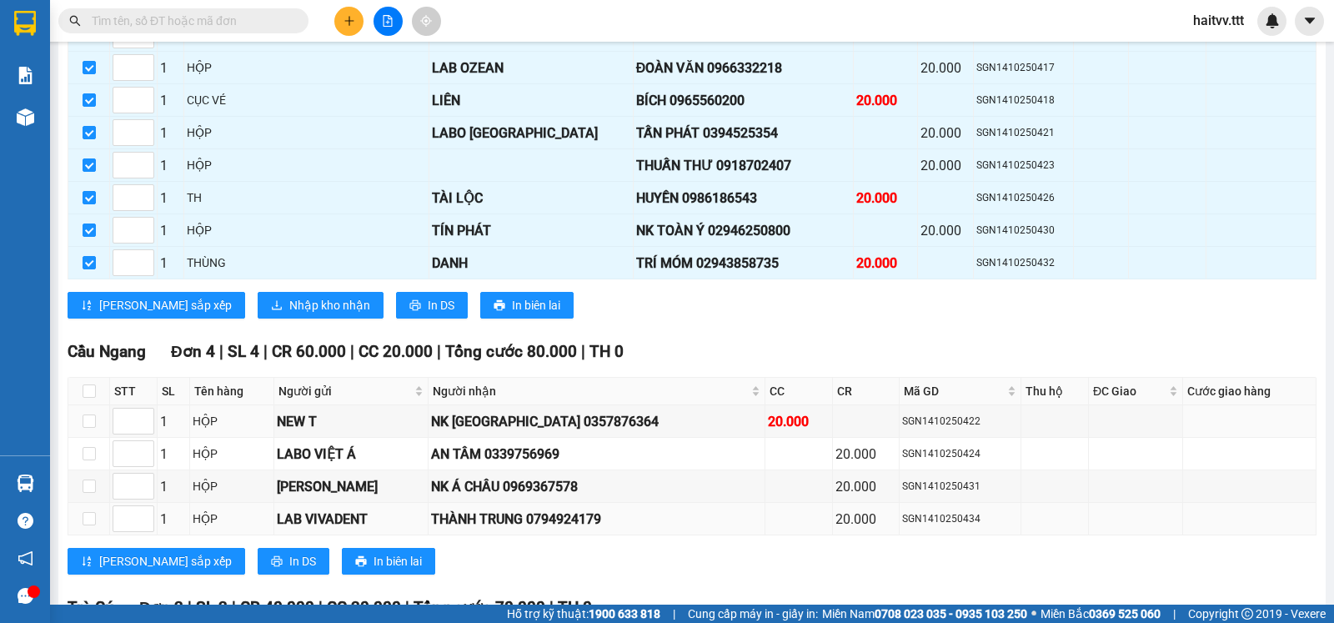
scroll to position [556, 0]
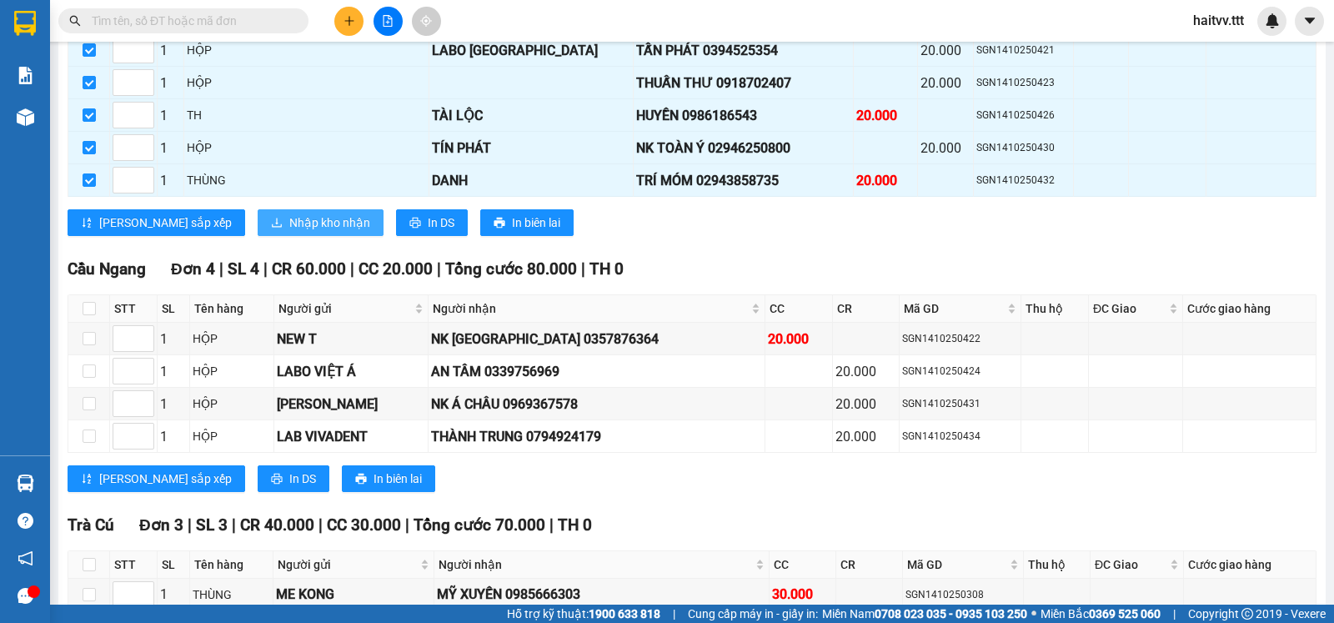
click at [289, 232] on span "Nhập kho nhận" at bounding box center [329, 222] width 81 height 18
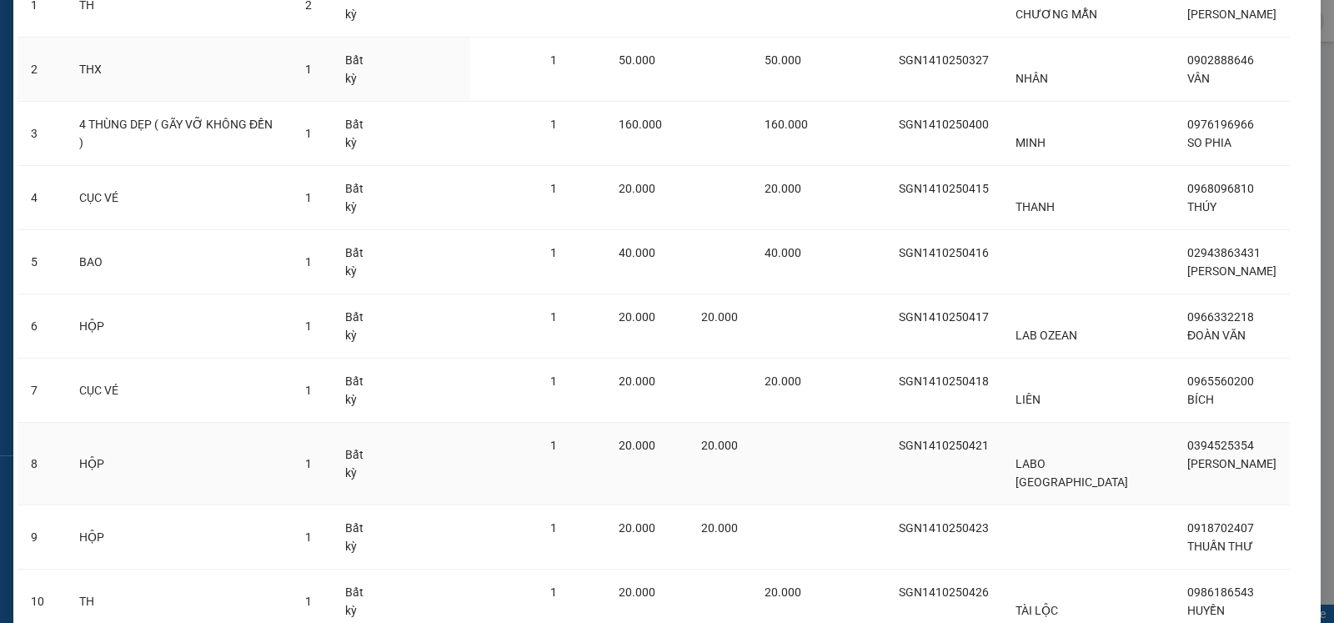
scroll to position [409, 0]
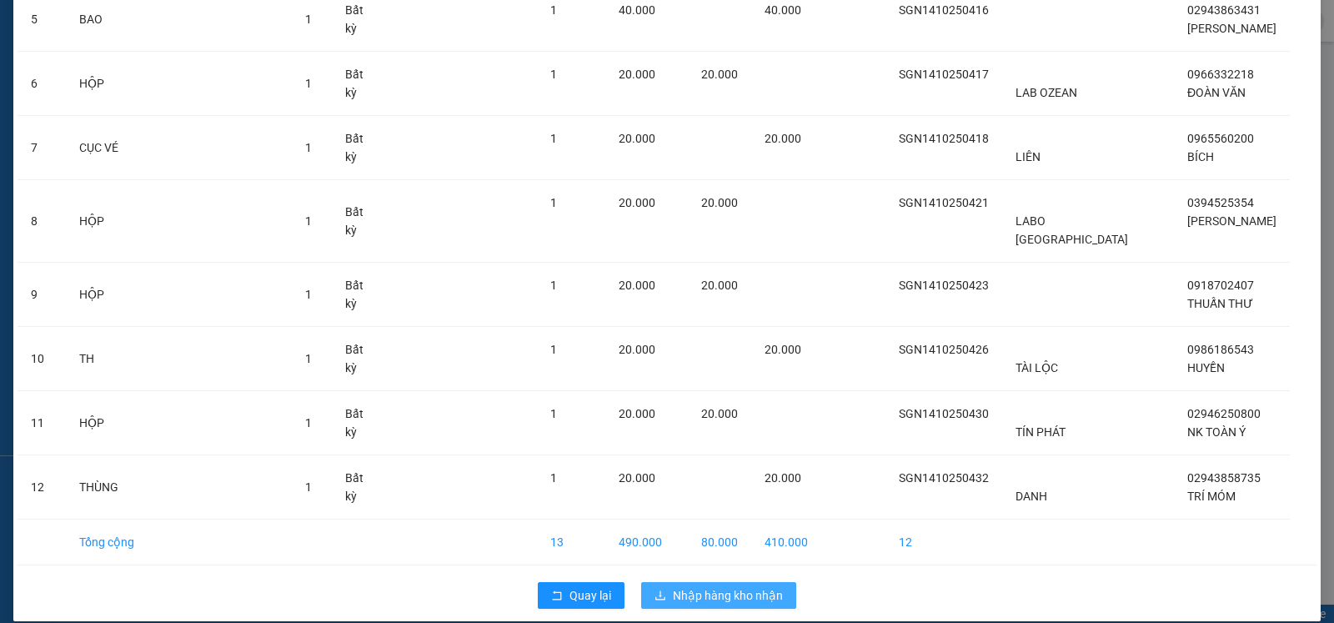
click at [721, 586] on span "Nhập hàng kho nhận" at bounding box center [728, 595] width 110 height 18
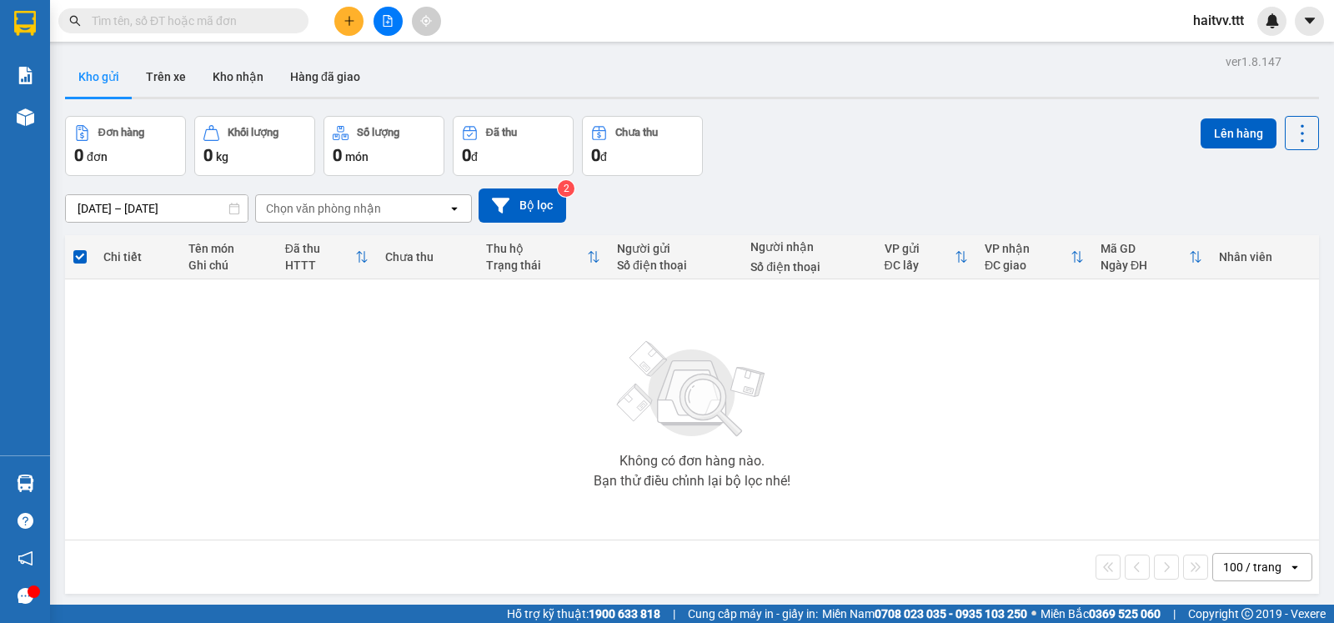
click at [279, 23] on input "text" at bounding box center [190, 21] width 197 height 18
click at [348, 23] on icon "plus" at bounding box center [349, 21] width 12 height 12
click at [1281, 13] on span "1" at bounding box center [1279, 14] width 6 height 12
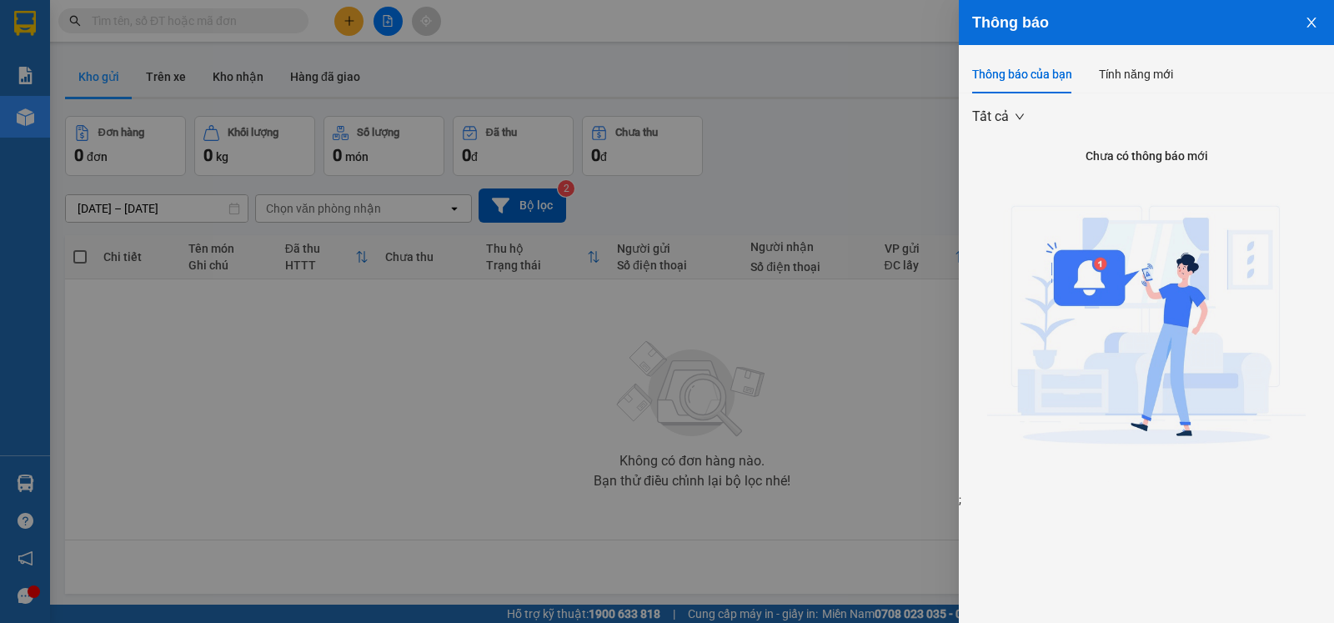
click at [898, 159] on div at bounding box center [667, 311] width 1334 height 623
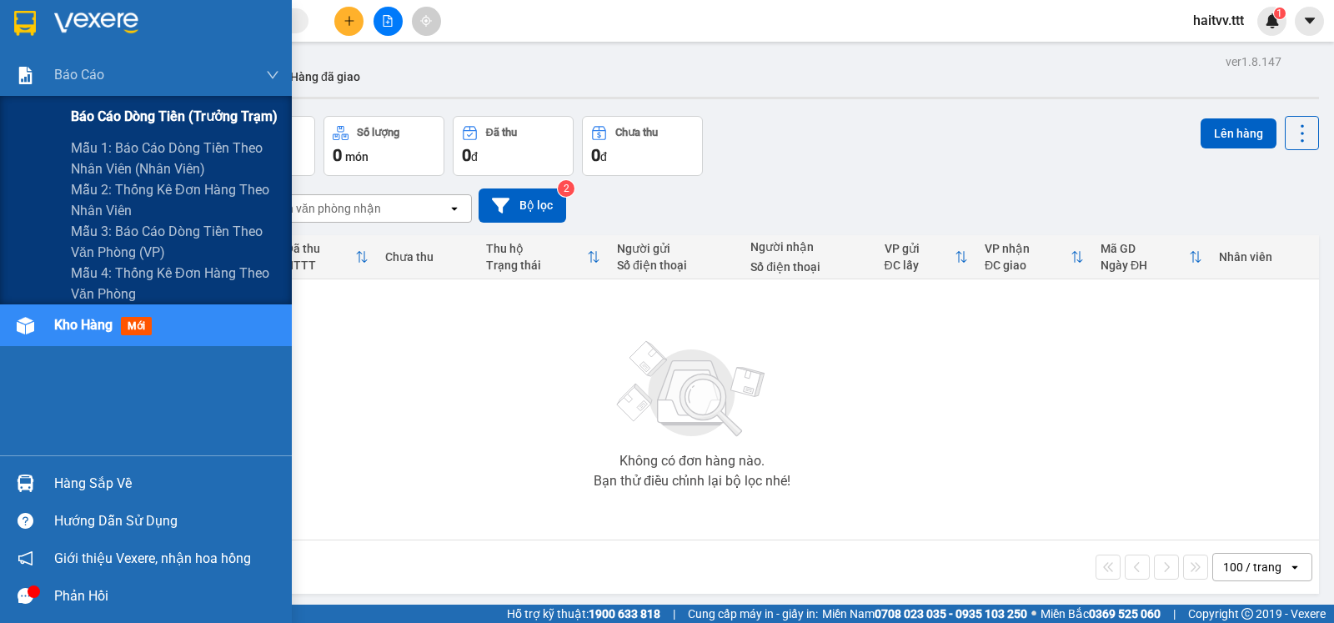
click at [200, 112] on span "Báo cáo dòng tiền (trưởng trạm)" at bounding box center [174, 116] width 207 height 21
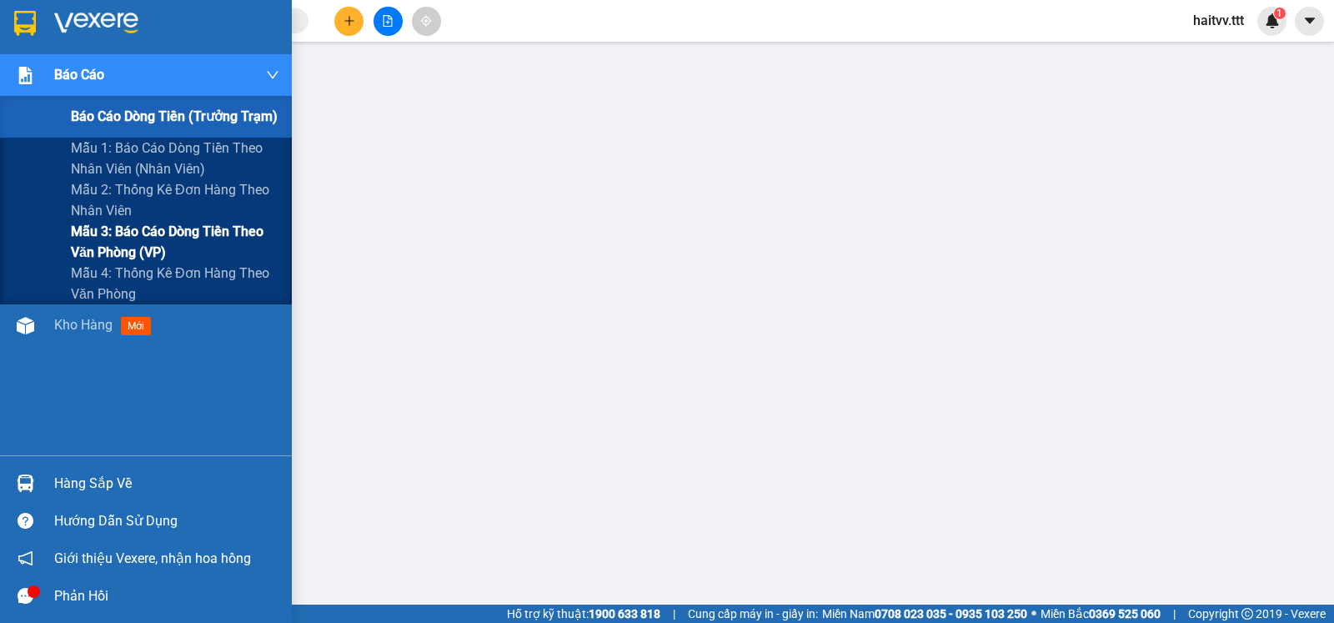
click at [183, 228] on span "Mẫu 3: Báo cáo dòng tiền theo văn phòng (VP)" at bounding box center [175, 242] width 208 height 42
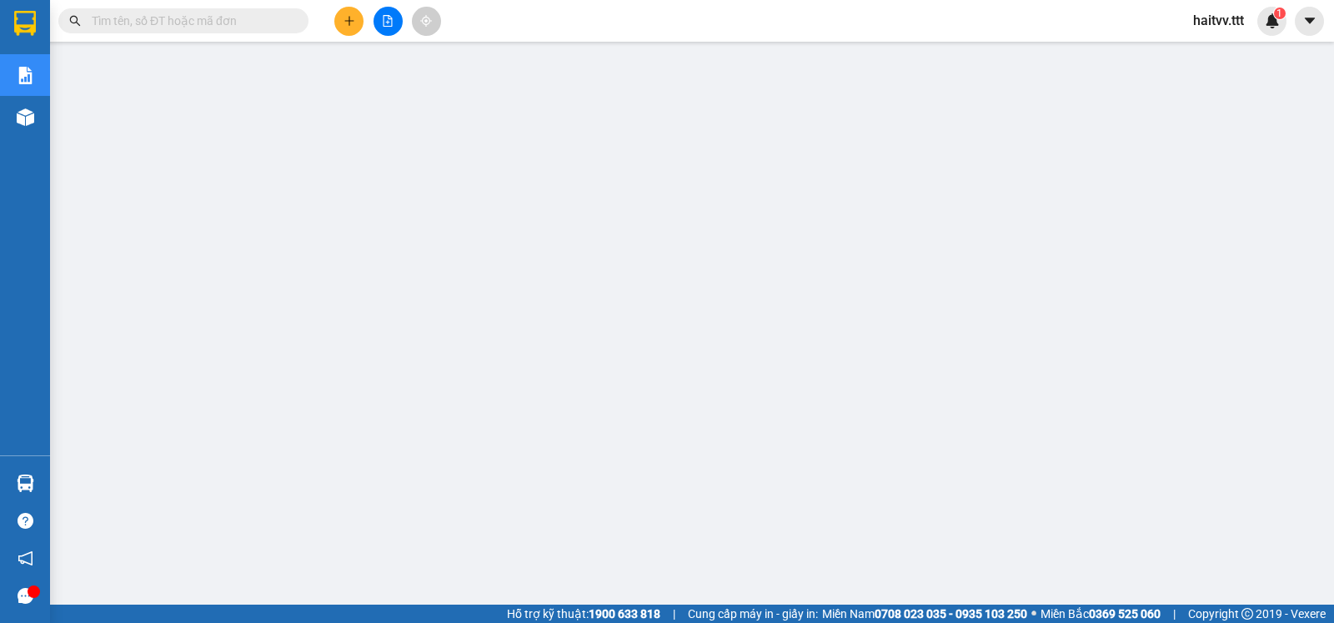
click at [258, 16] on input "text" at bounding box center [190, 21] width 197 height 18
click at [355, 11] on button at bounding box center [348, 21] width 29 height 29
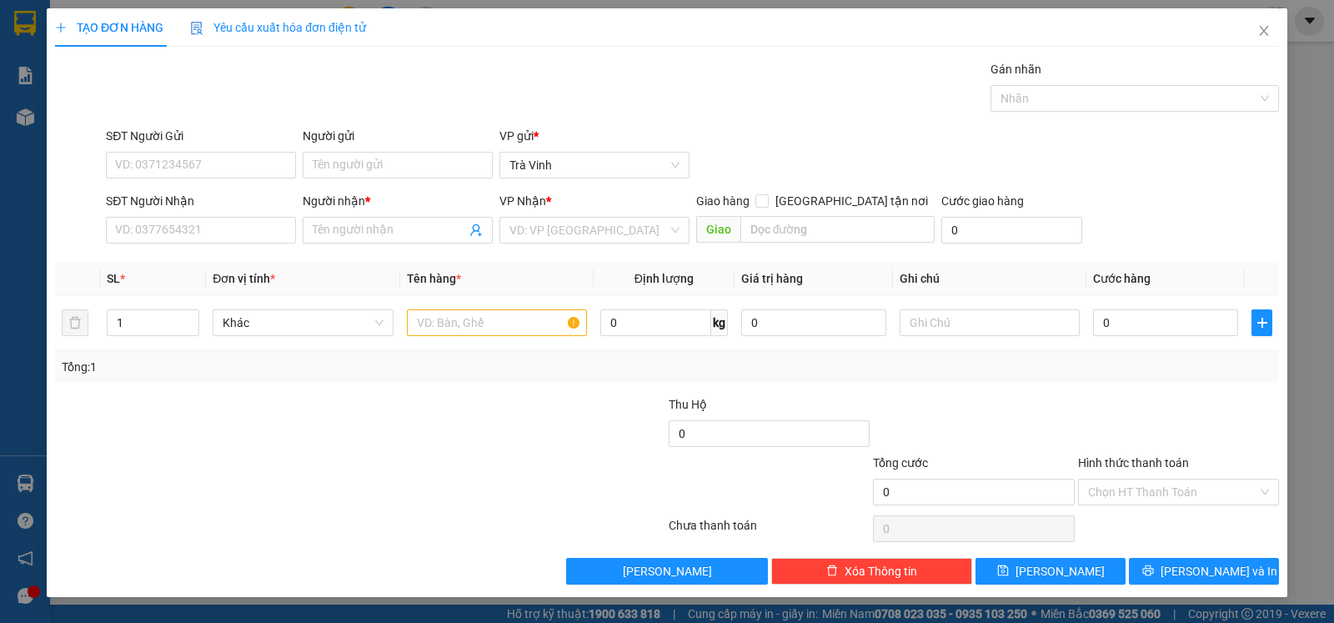
click at [457, 87] on div "Gói vận chuyển * Tiêu chuẩn Gán nhãn Nhãn" at bounding box center [692, 89] width 1179 height 58
